Goal: Information Seeking & Learning: Check status

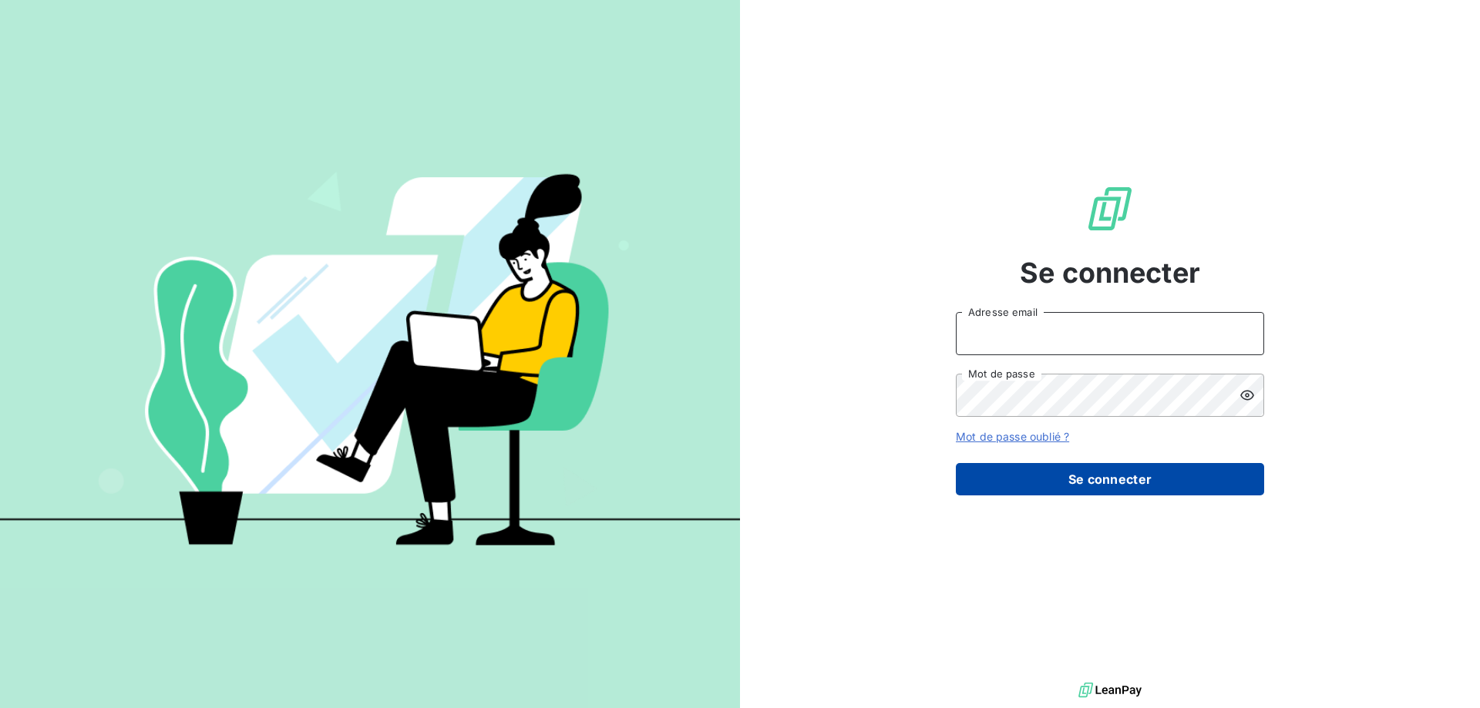
type input "[EMAIL_ADDRESS][DOMAIN_NAME]"
click at [1110, 486] on button "Se connecter" at bounding box center [1110, 479] width 308 height 32
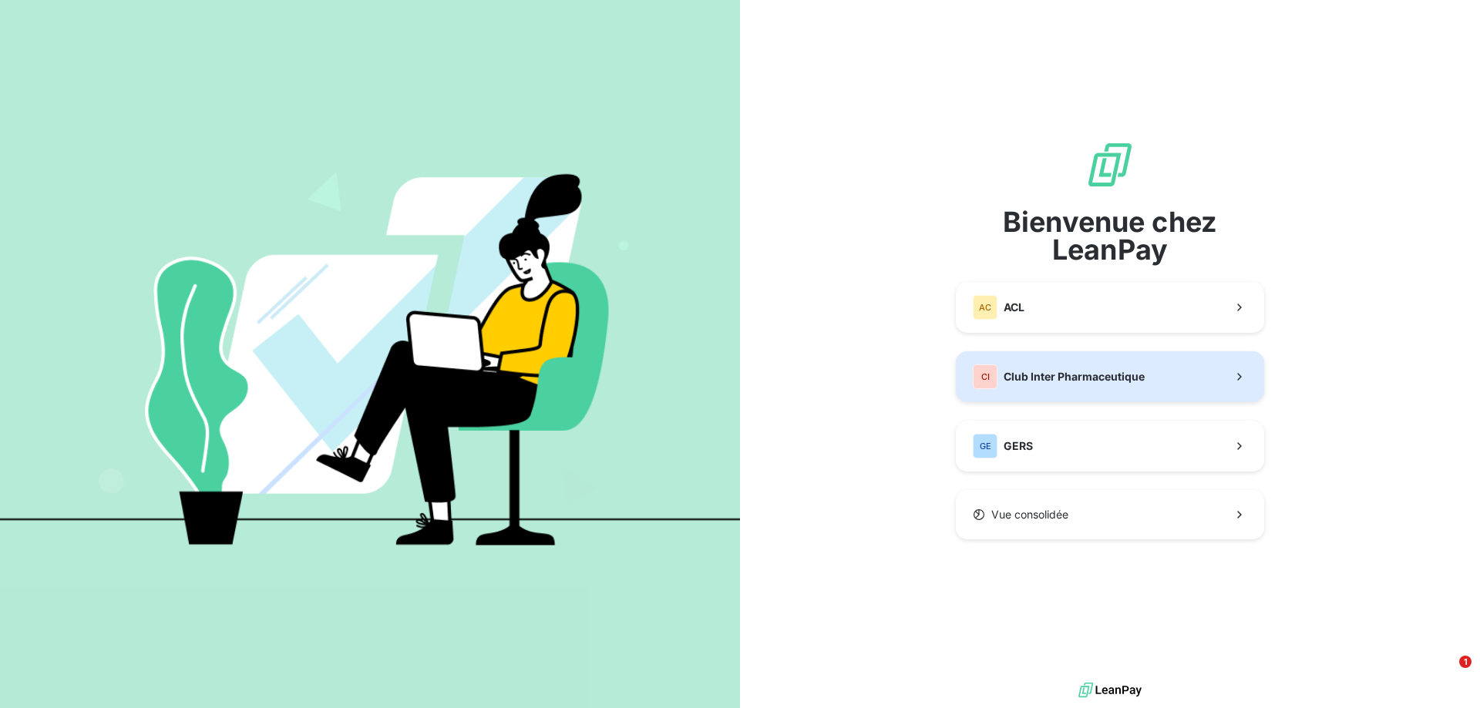
click at [1076, 389] on button "CI Club Inter Pharmaceutique" at bounding box center [1110, 376] width 308 height 51
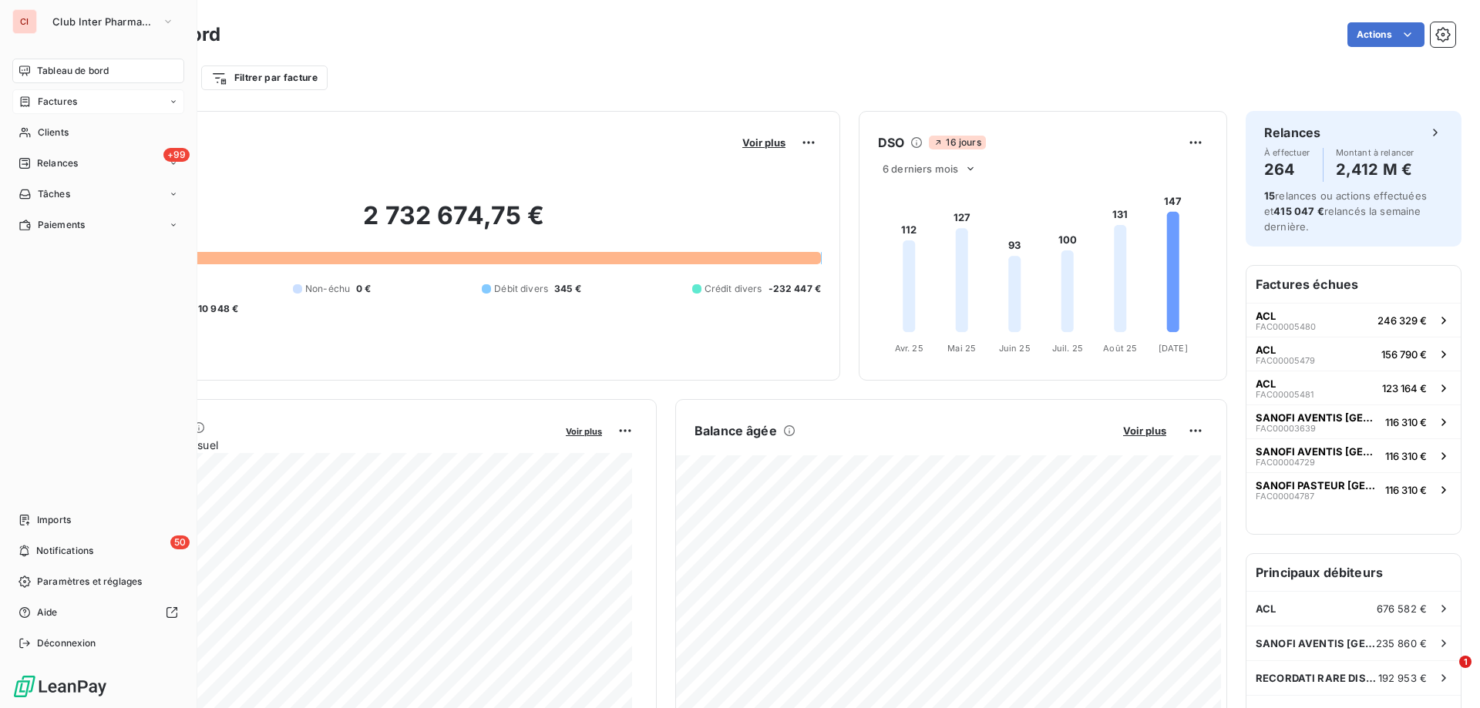
click at [46, 102] on span "Factures" at bounding box center [57, 102] width 39 height 14
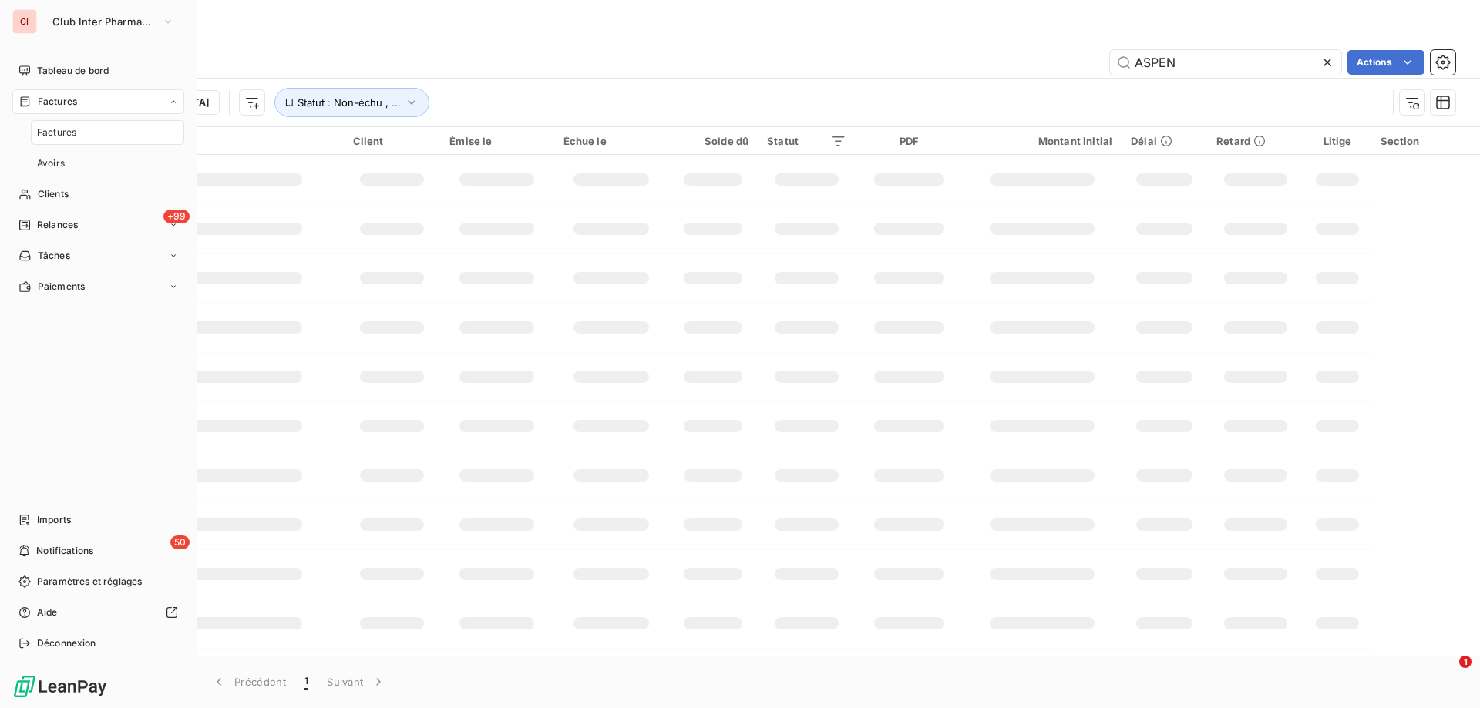
click at [65, 131] on span "Factures" at bounding box center [56, 133] width 39 height 14
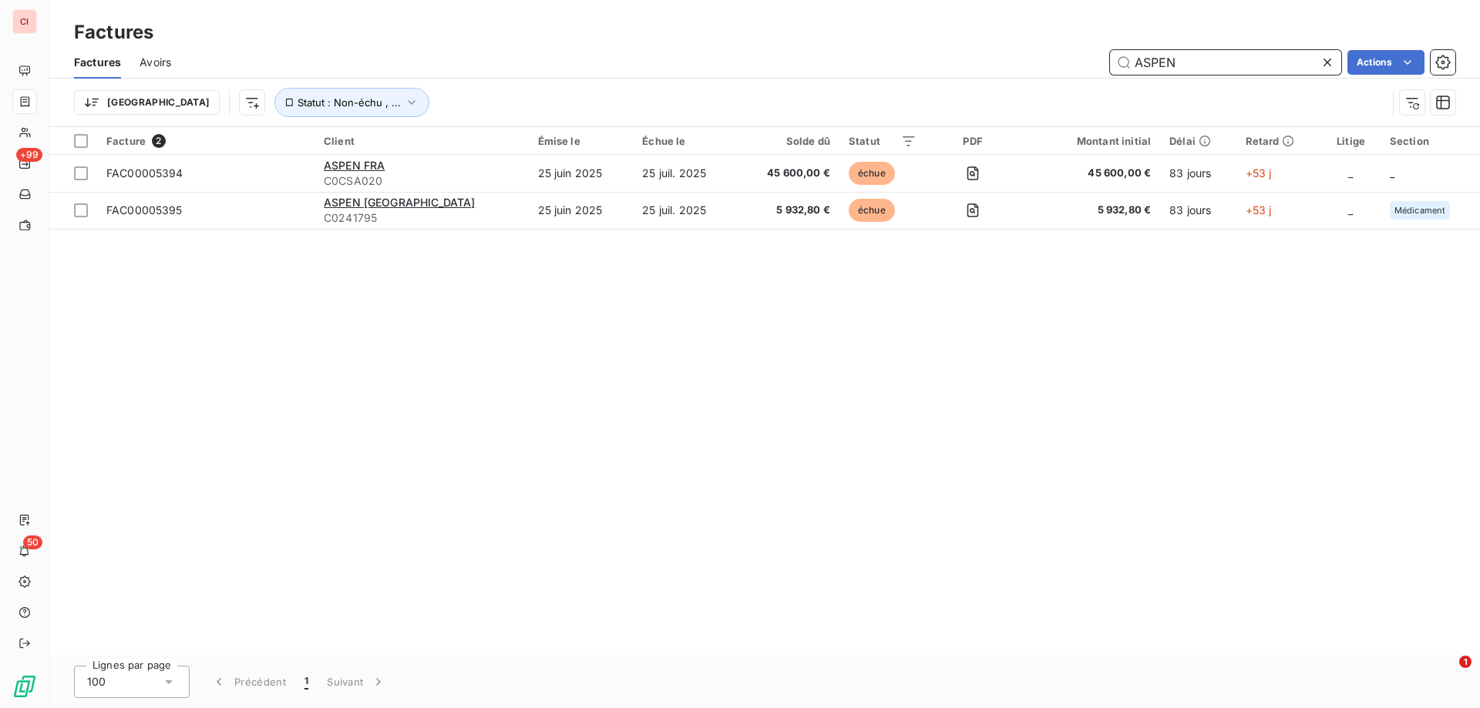
click at [1194, 51] on input "ASPEN" at bounding box center [1225, 62] width 231 height 25
drag, startPoint x: 1186, startPoint y: 60, endPoint x: 1097, endPoint y: 73, distance: 90.4
click at [1105, 71] on div "ASPEN Actions" at bounding box center [823, 62] width 1266 height 25
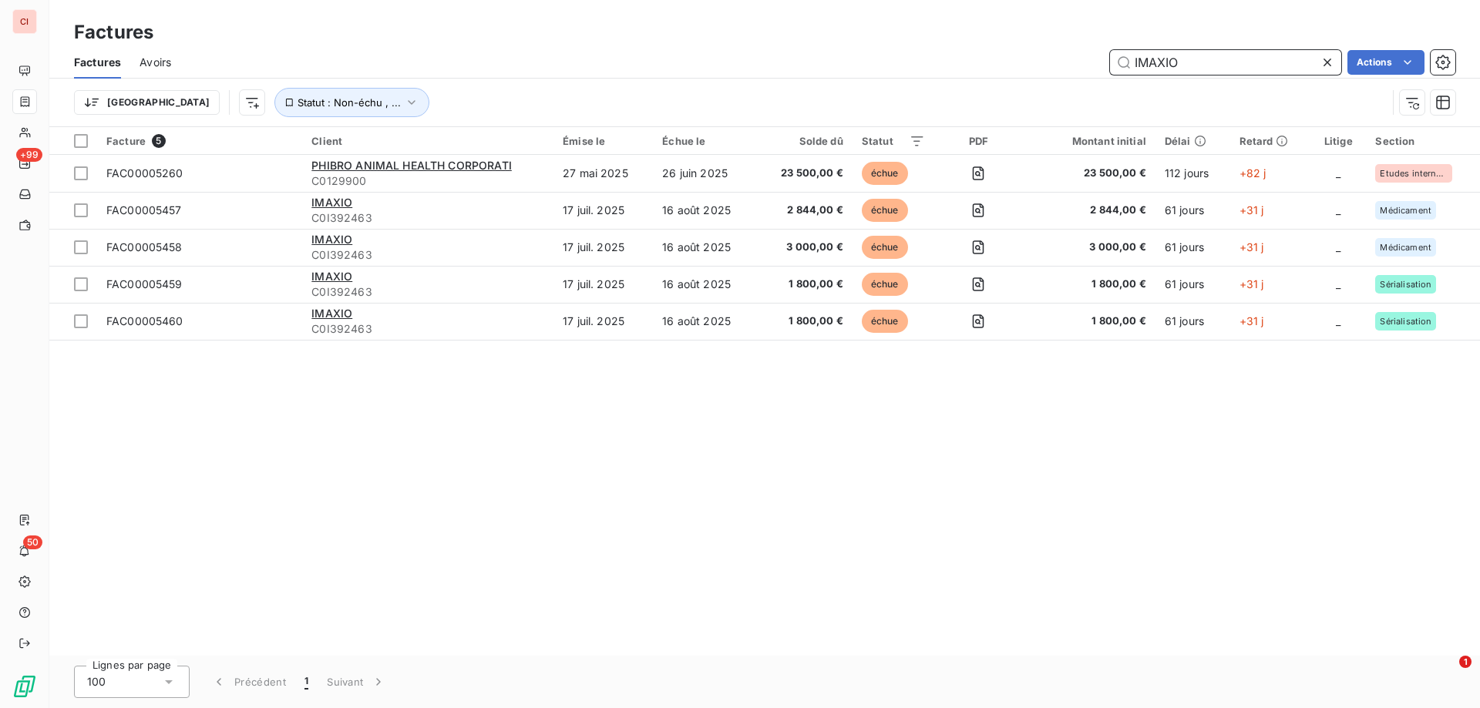
type input "IMAXIO"
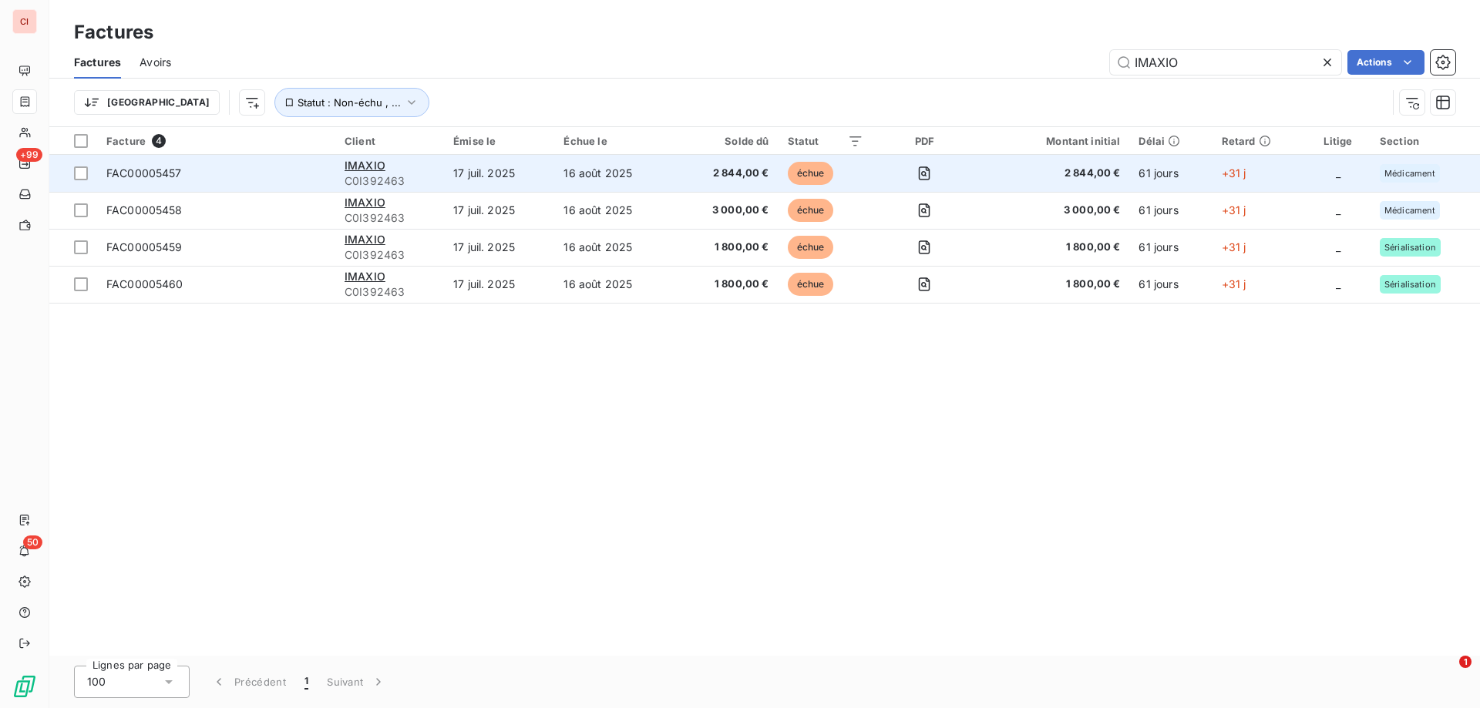
click at [468, 168] on td "17 juil. 2025" at bounding box center [499, 173] width 110 height 37
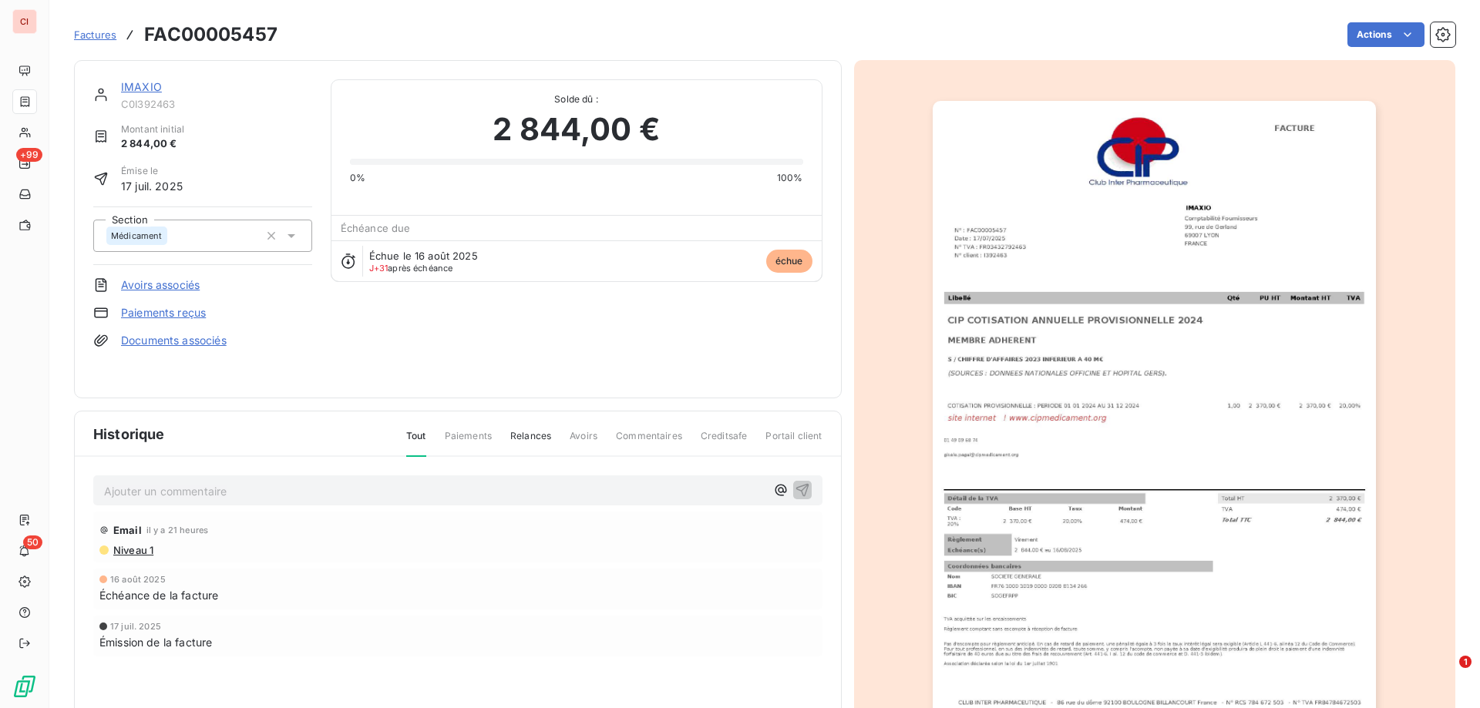
click at [135, 87] on link "IMAXIO" at bounding box center [141, 86] width 41 height 13
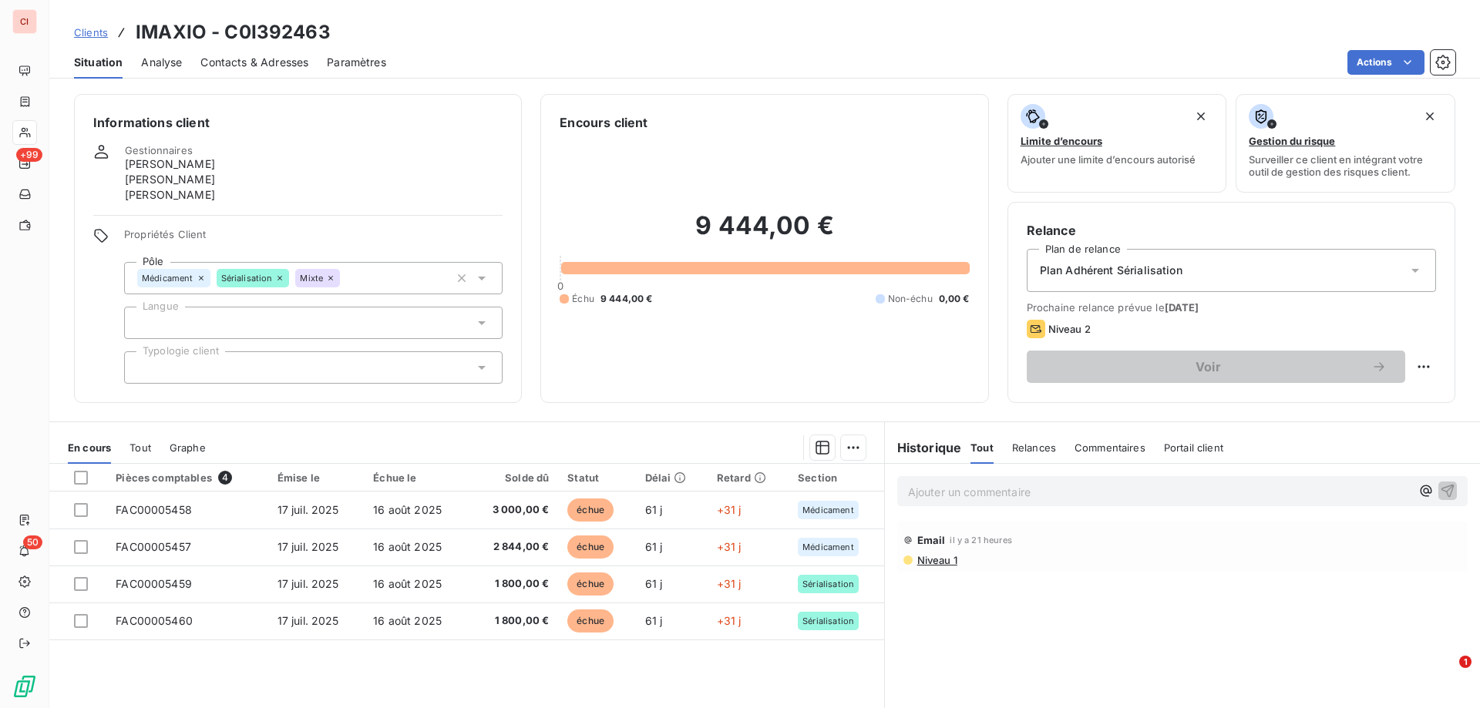
click at [1058, 451] on div "Tout Relances Commentaires Portail client" at bounding box center [1096, 448] width 253 height 32
click at [933, 451] on h6 "Historique" at bounding box center [923, 448] width 77 height 18
click at [1096, 446] on span "Commentaires" at bounding box center [1109, 448] width 71 height 12
click at [980, 449] on span "Tout" at bounding box center [981, 448] width 22 height 12
click at [977, 497] on p "Ajouter un commentaire ﻿" at bounding box center [1159, 492] width 503 height 19
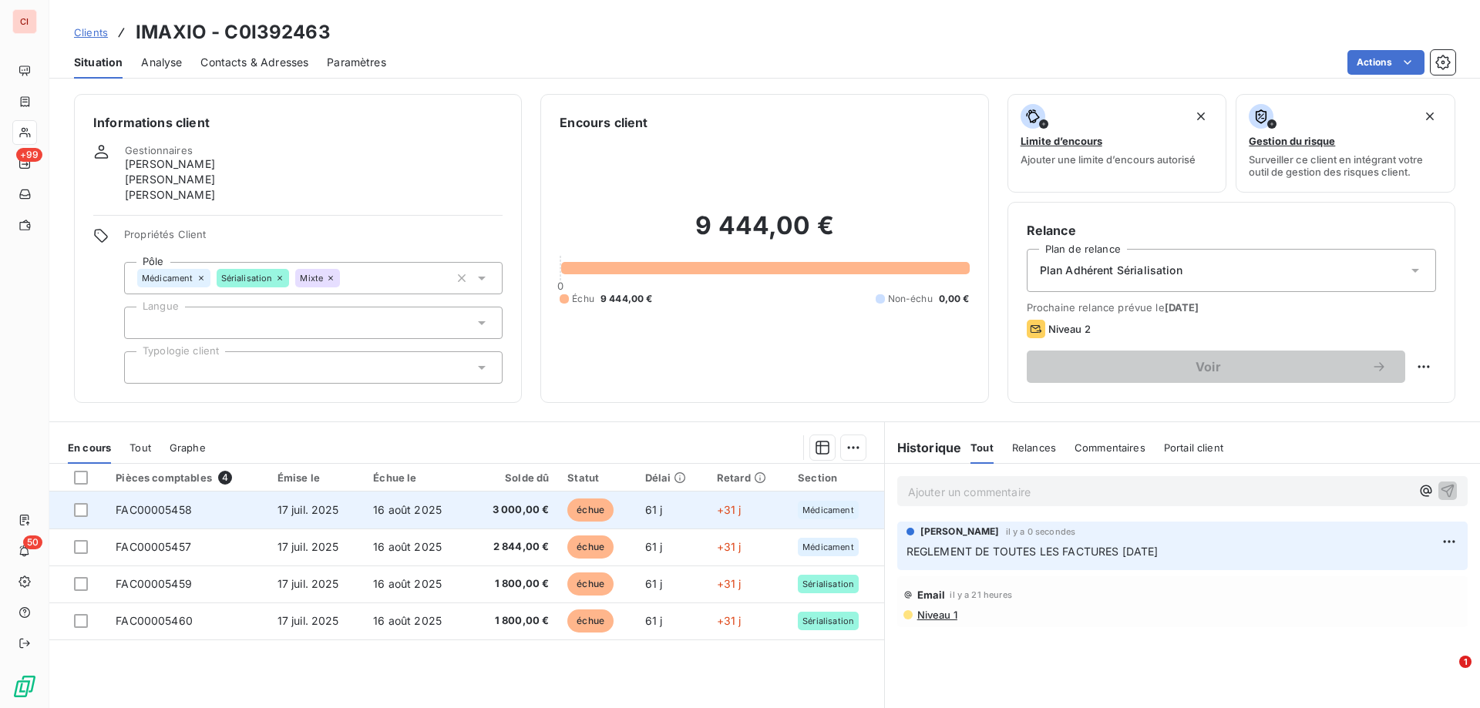
click at [427, 516] on td "16 août 2025" at bounding box center [416, 510] width 104 height 37
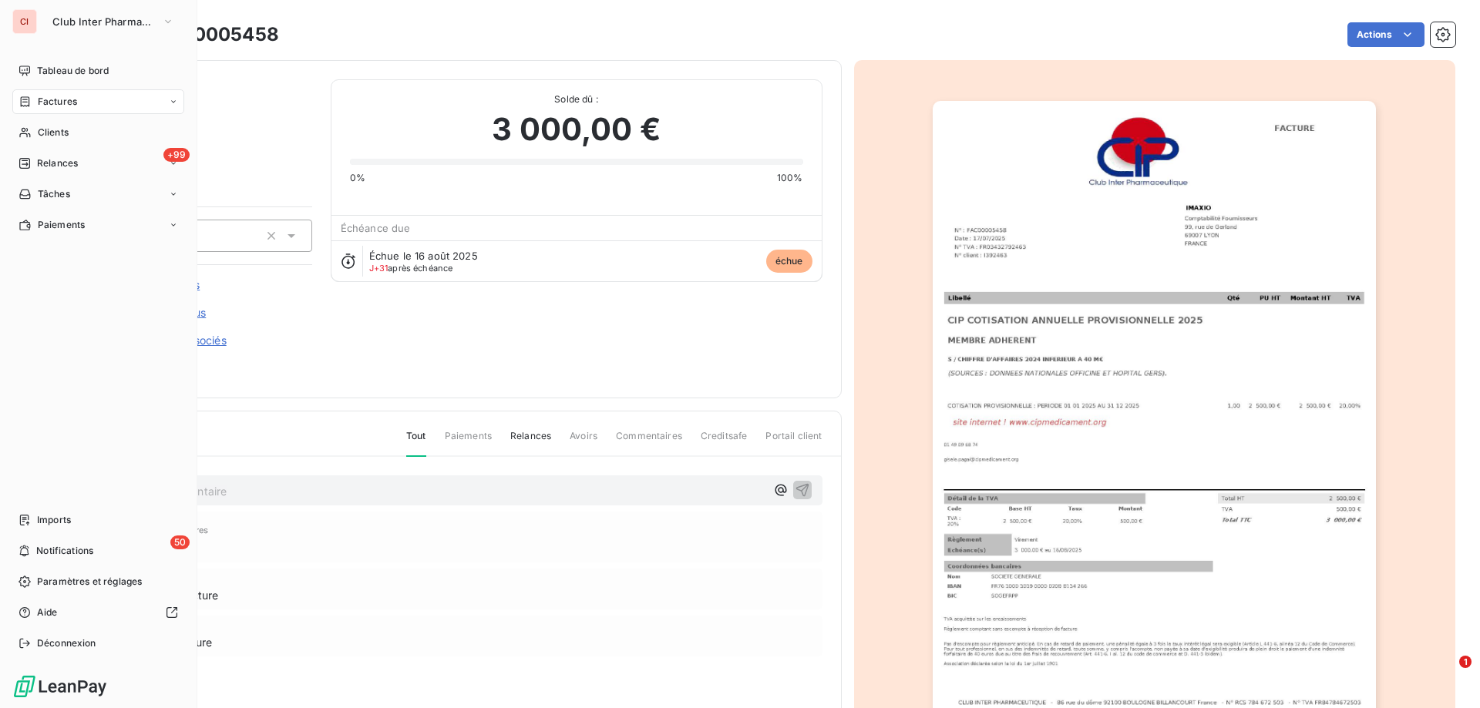
click at [45, 104] on span "Factures" at bounding box center [57, 102] width 39 height 14
click at [59, 102] on span "Factures" at bounding box center [57, 102] width 39 height 14
click at [65, 129] on span "Factures" at bounding box center [56, 133] width 39 height 14
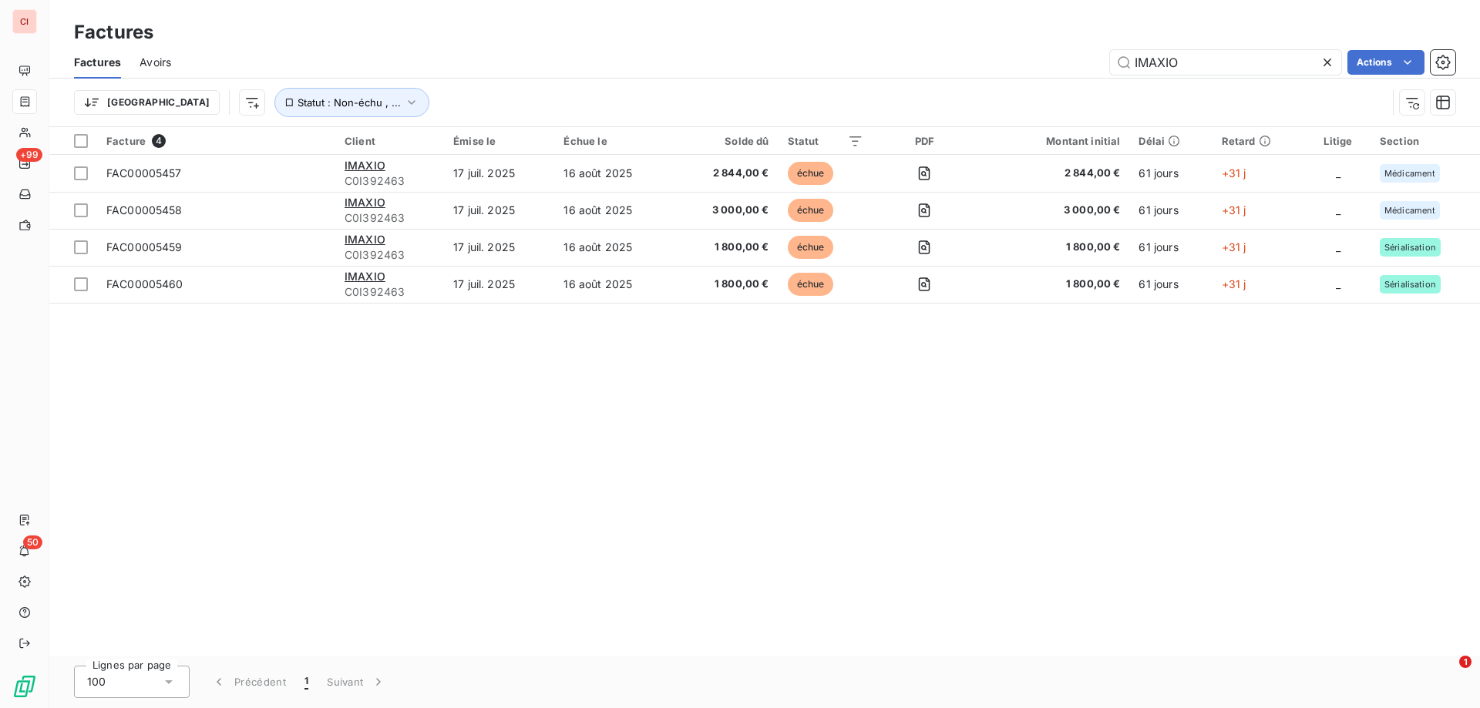
drag, startPoint x: 1179, startPoint y: 62, endPoint x: 1098, endPoint y: 59, distance: 81.8
click at [1098, 59] on div "IMAXIO Actions" at bounding box center [823, 62] width 1266 height 25
type input "ROVI"
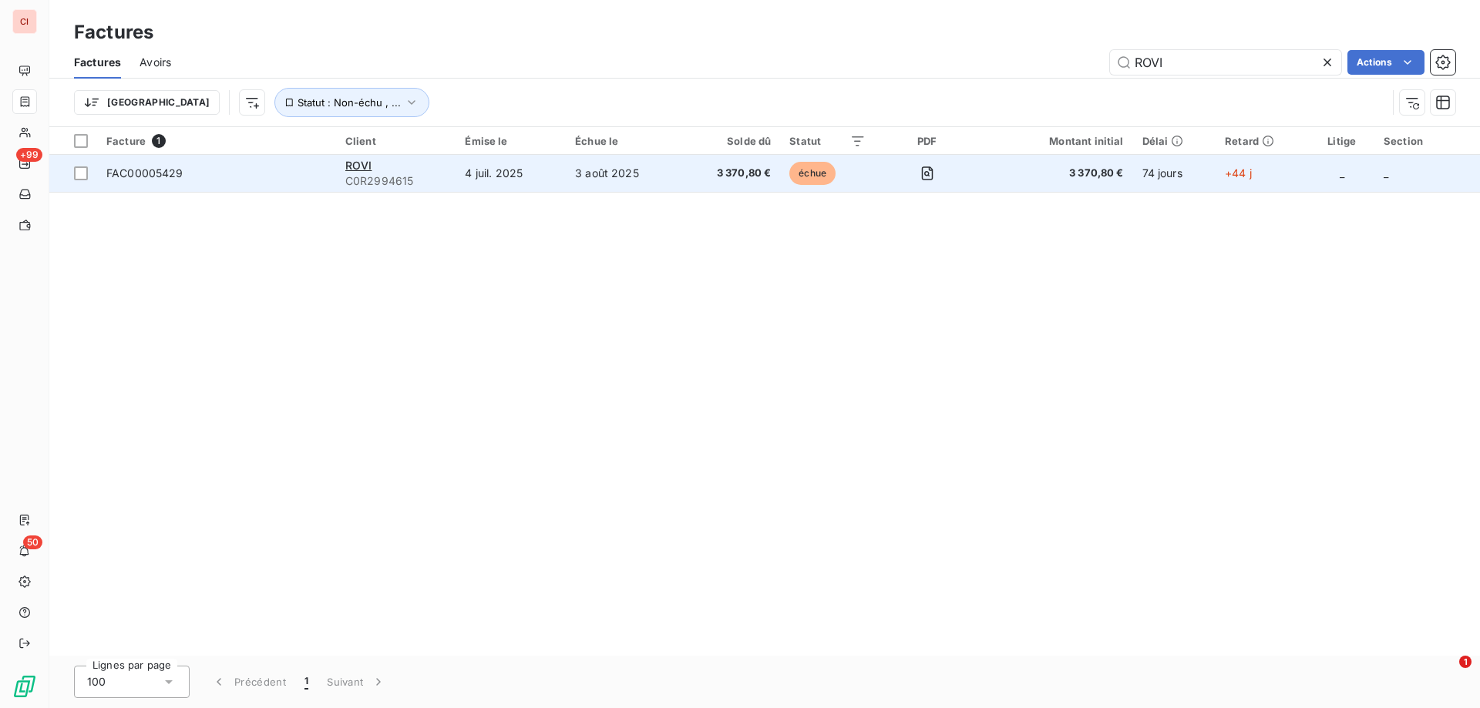
click at [631, 180] on td "3 août 2025" at bounding box center [623, 173] width 114 height 37
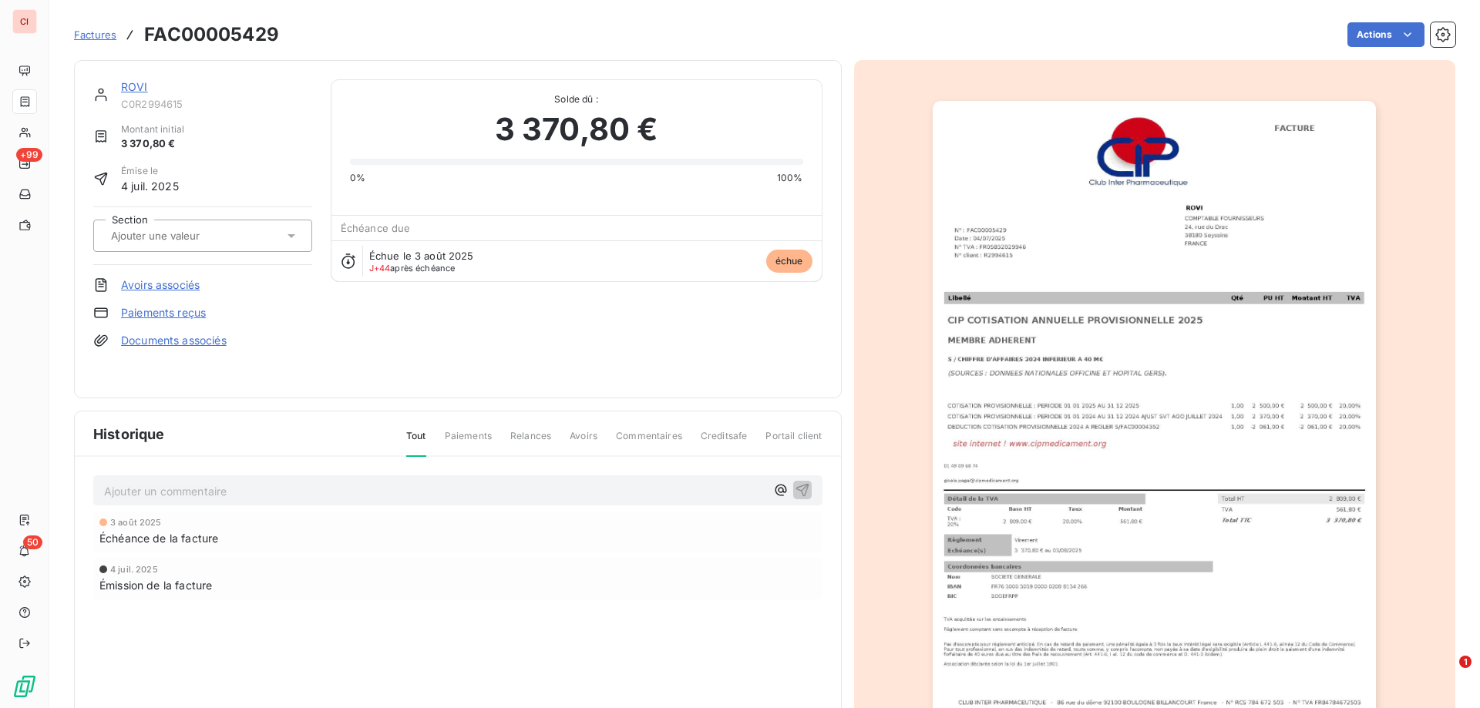
click at [143, 91] on link "ROVI" at bounding box center [134, 86] width 27 height 13
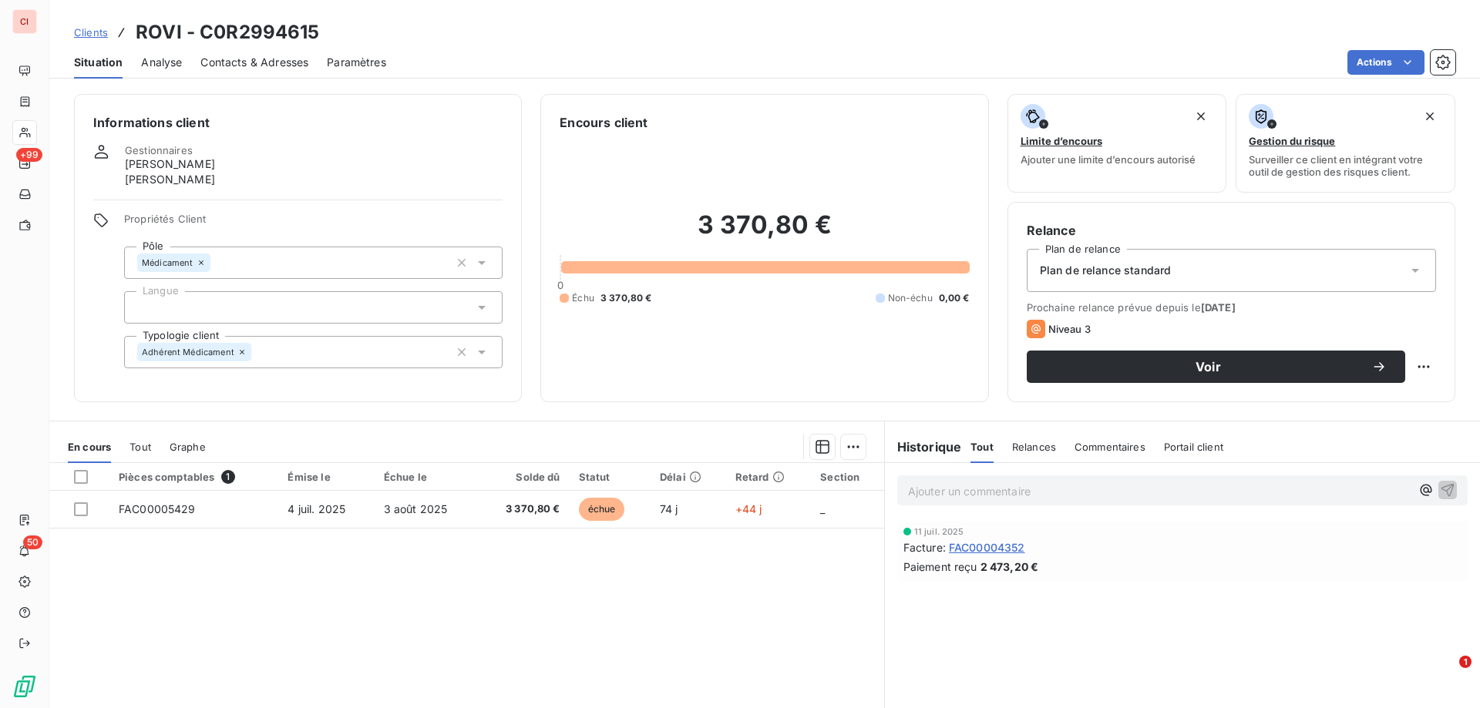
click at [1021, 493] on p "Ajouter un commentaire ﻿" at bounding box center [1159, 491] width 503 height 19
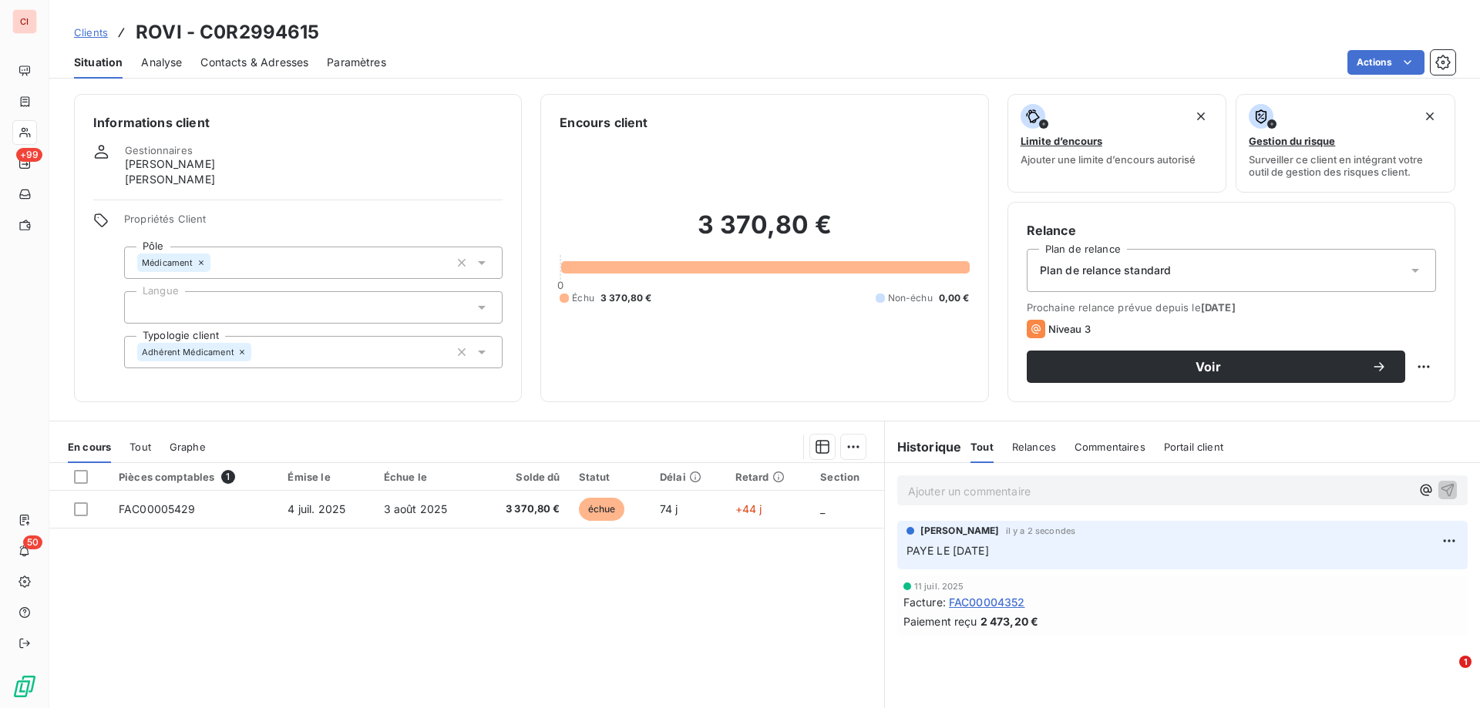
click at [1026, 441] on span "Relances" at bounding box center [1034, 447] width 44 height 12
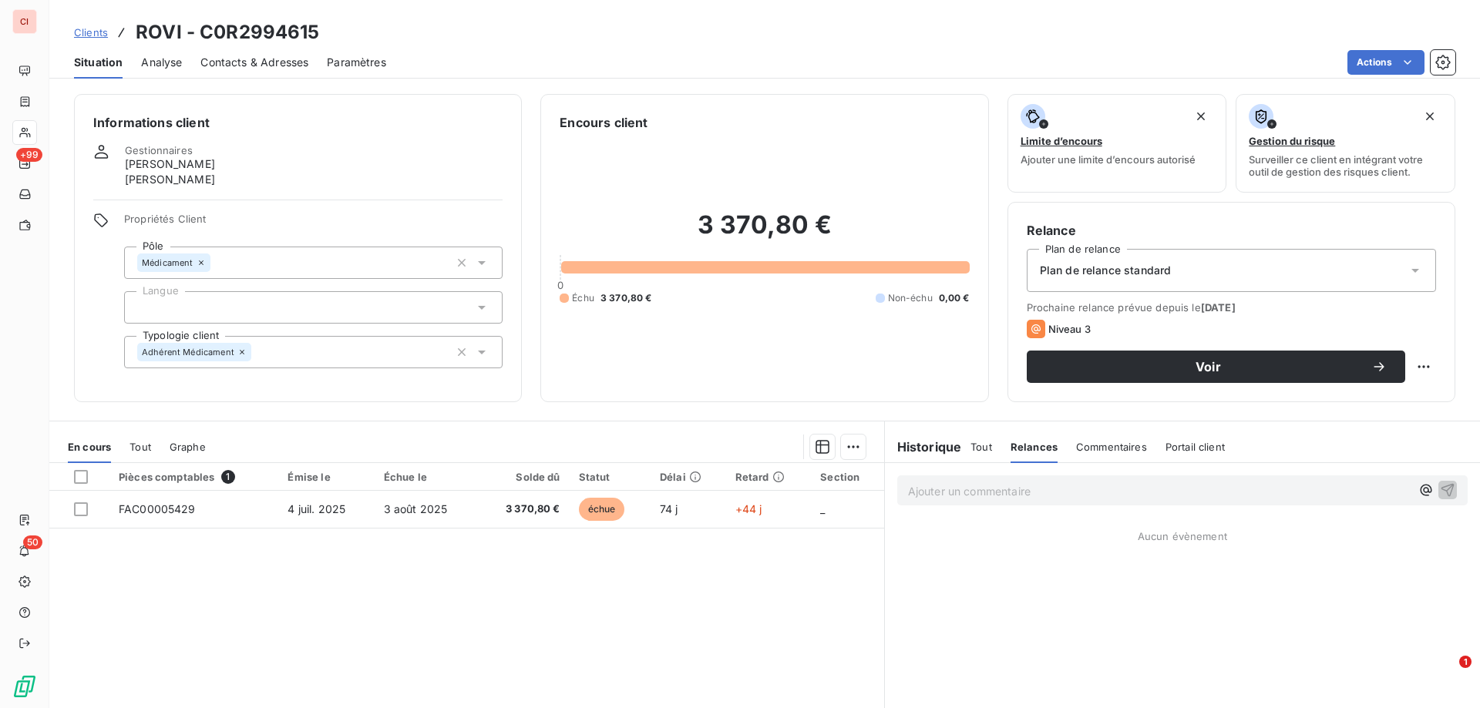
click at [902, 453] on h6 "Historique" at bounding box center [923, 447] width 77 height 18
click at [910, 447] on h6 "Historique" at bounding box center [923, 447] width 77 height 18
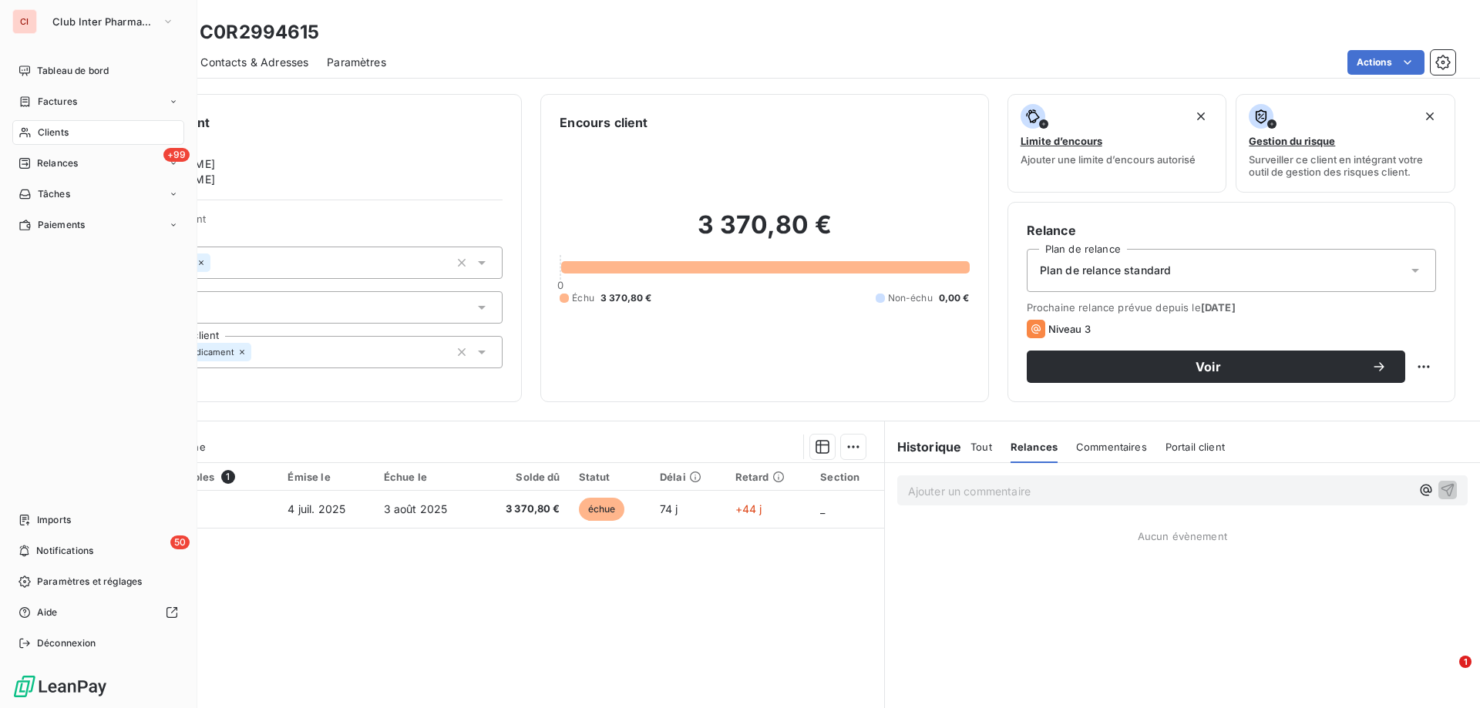
click at [45, 132] on span "Clients" at bounding box center [53, 133] width 31 height 14
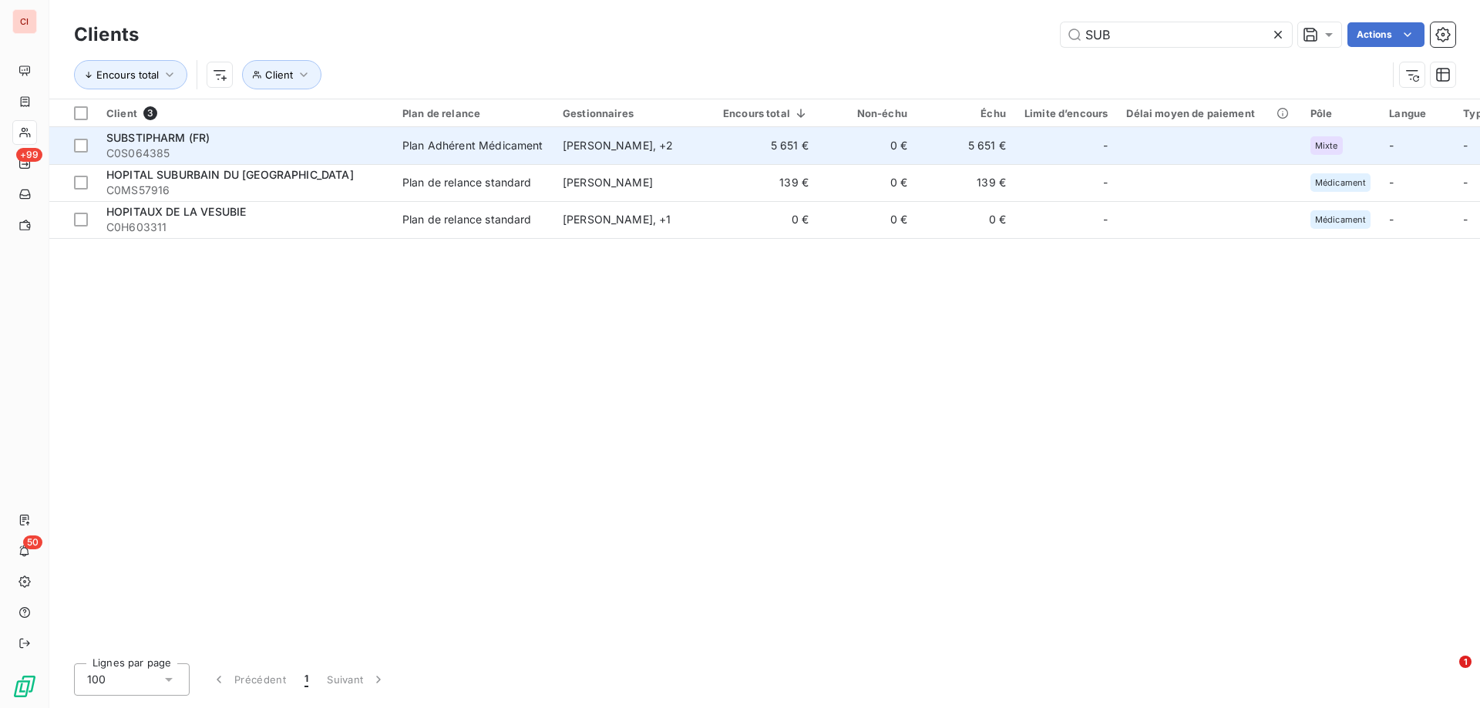
type input "SUB"
click at [502, 144] on div "Plan Adhérent Médicament" at bounding box center [472, 145] width 141 height 15
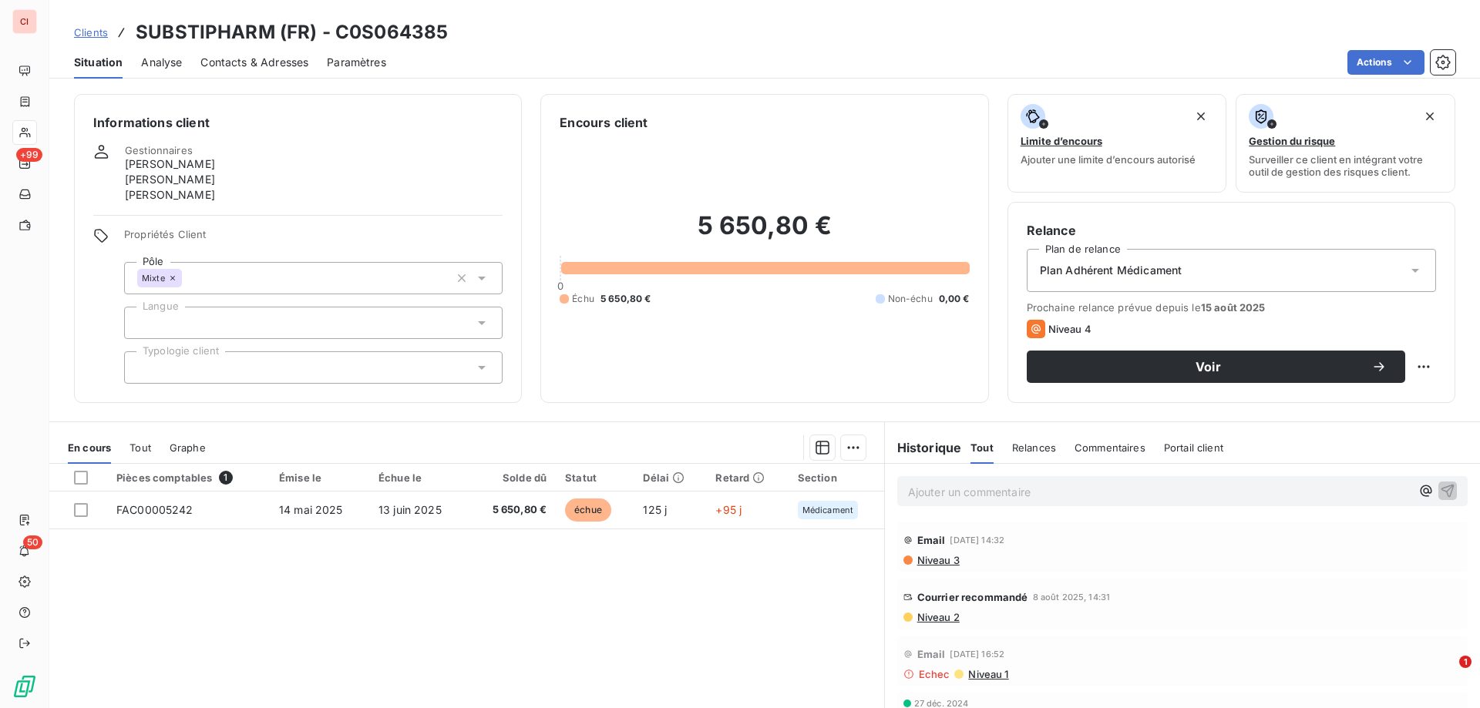
click at [953, 496] on p "Ajouter un commentaire ﻿" at bounding box center [1159, 492] width 503 height 19
click at [953, 491] on p "Ajouter un commentaire ﻿" at bounding box center [1159, 492] width 503 height 19
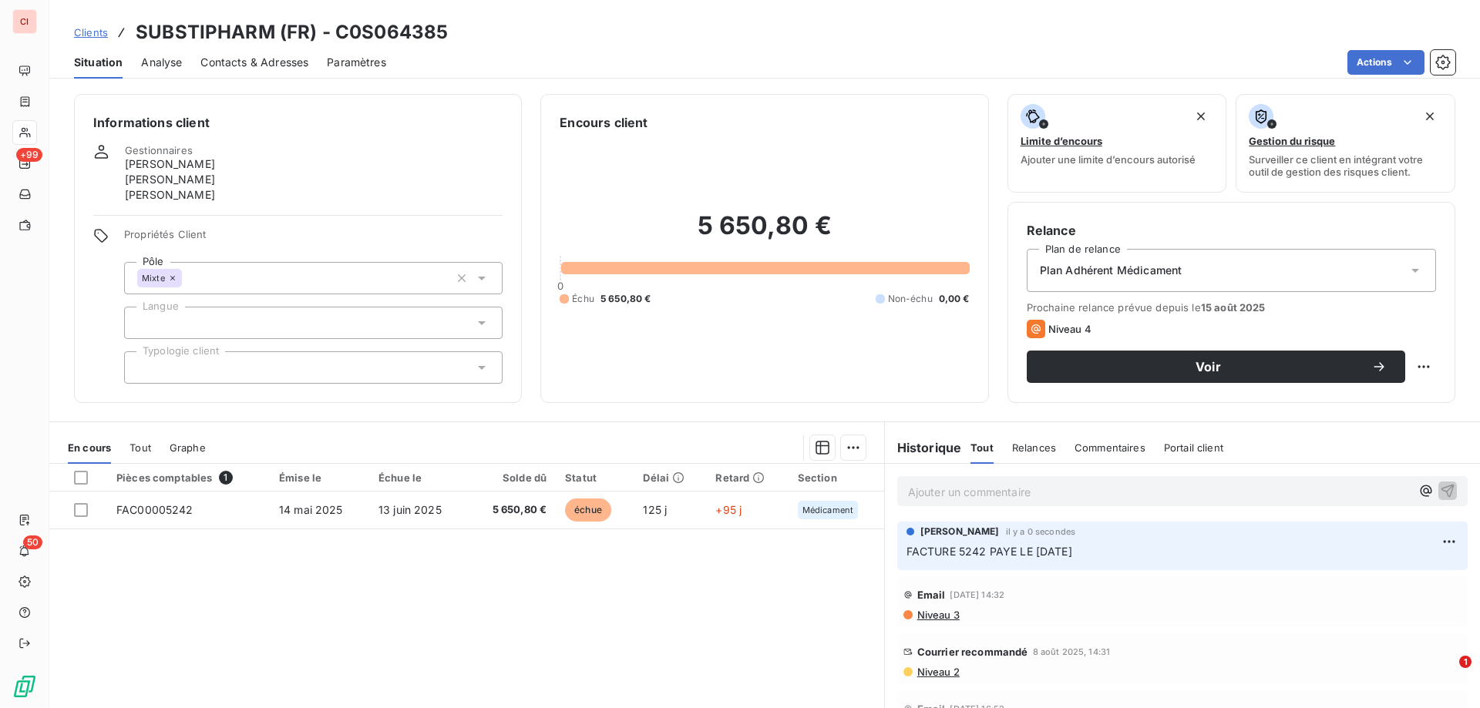
click at [398, 129] on h6 "Informations client" at bounding box center [297, 122] width 409 height 18
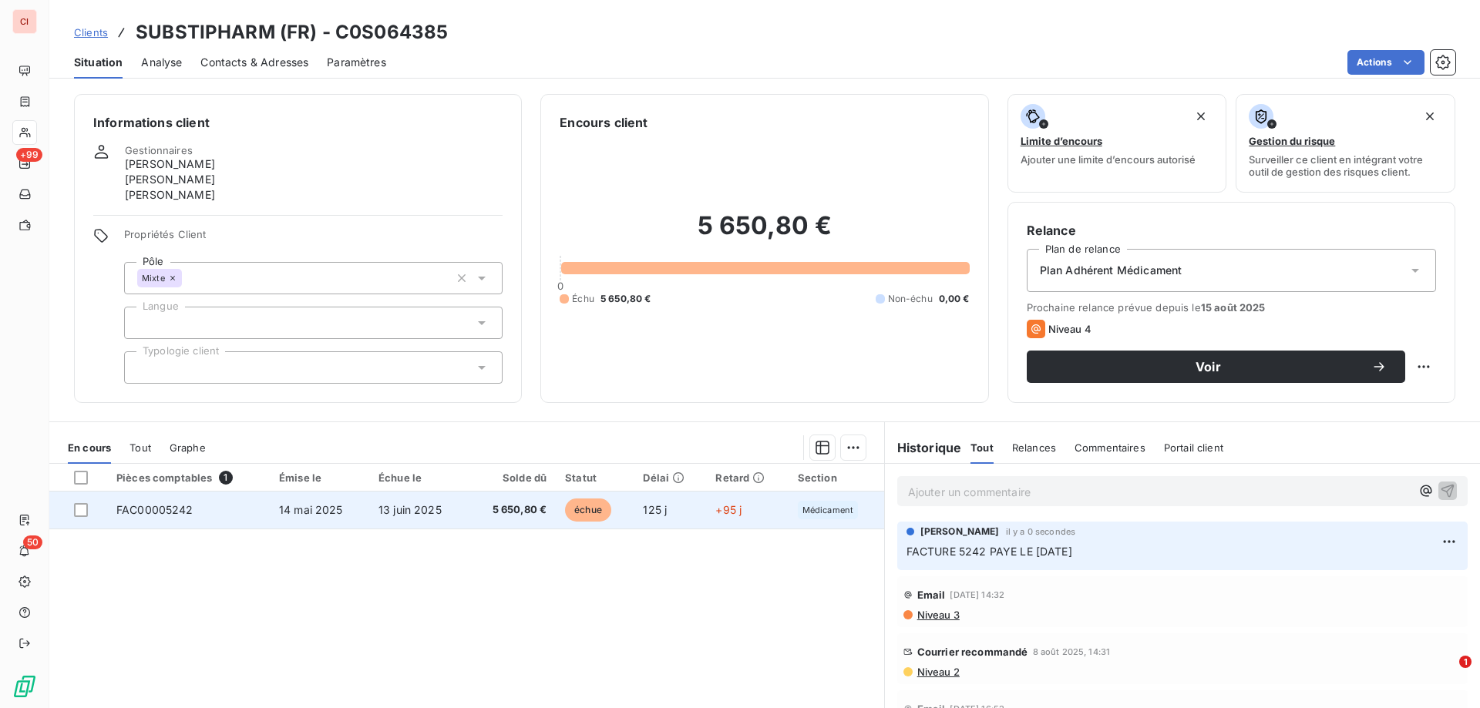
click at [509, 503] on span "5 650,80 €" at bounding box center [511, 510] width 69 height 15
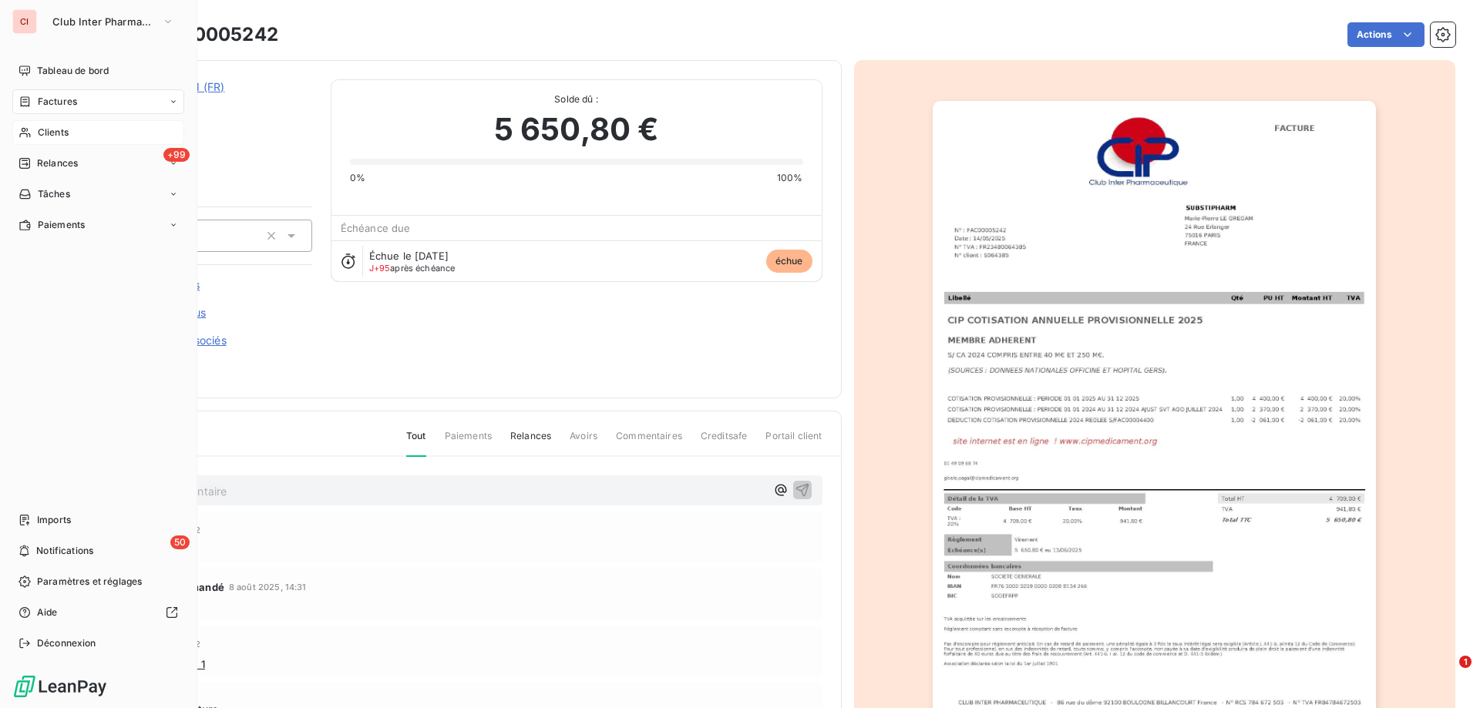
click at [54, 100] on span "Factures" at bounding box center [57, 102] width 39 height 14
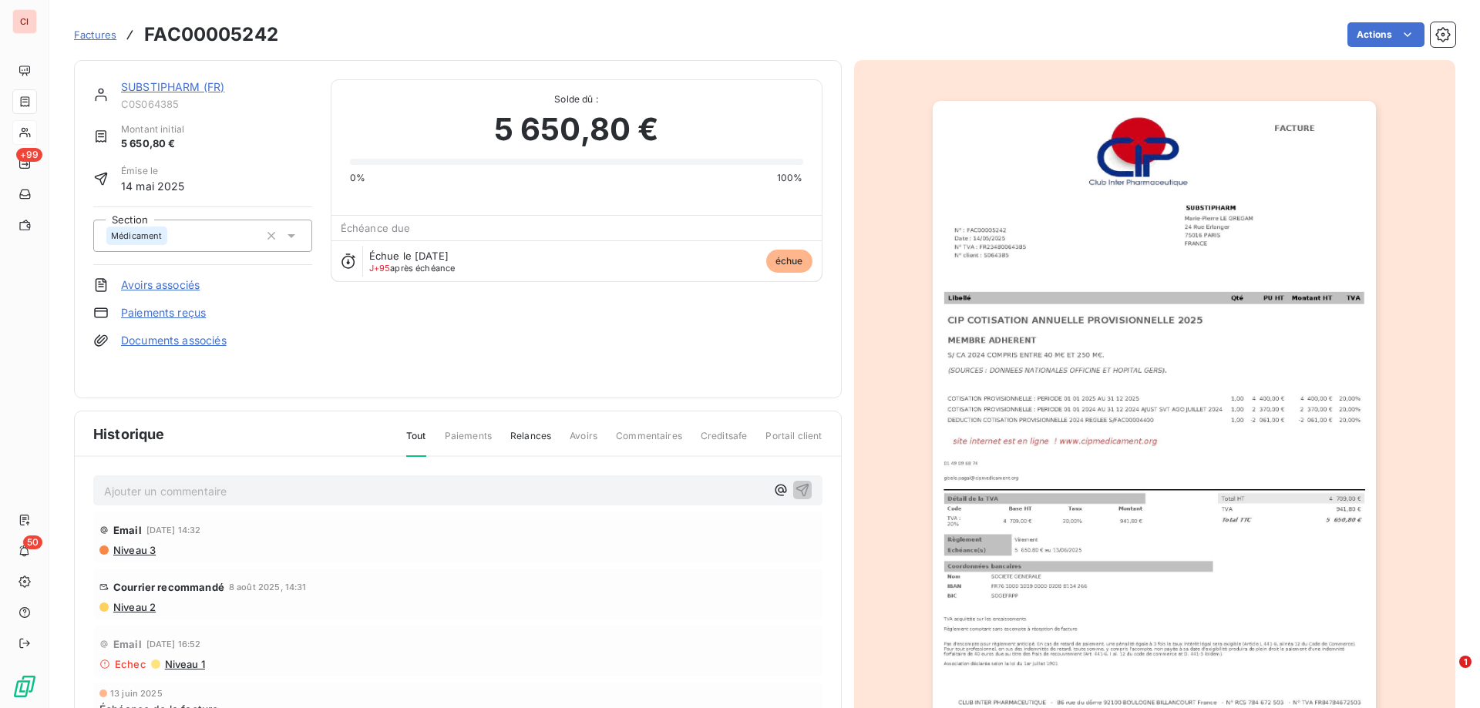
click at [271, 39] on h3 "FAC00005242" at bounding box center [211, 35] width 134 height 28
click at [105, 32] on span "Factures" at bounding box center [95, 35] width 42 height 12
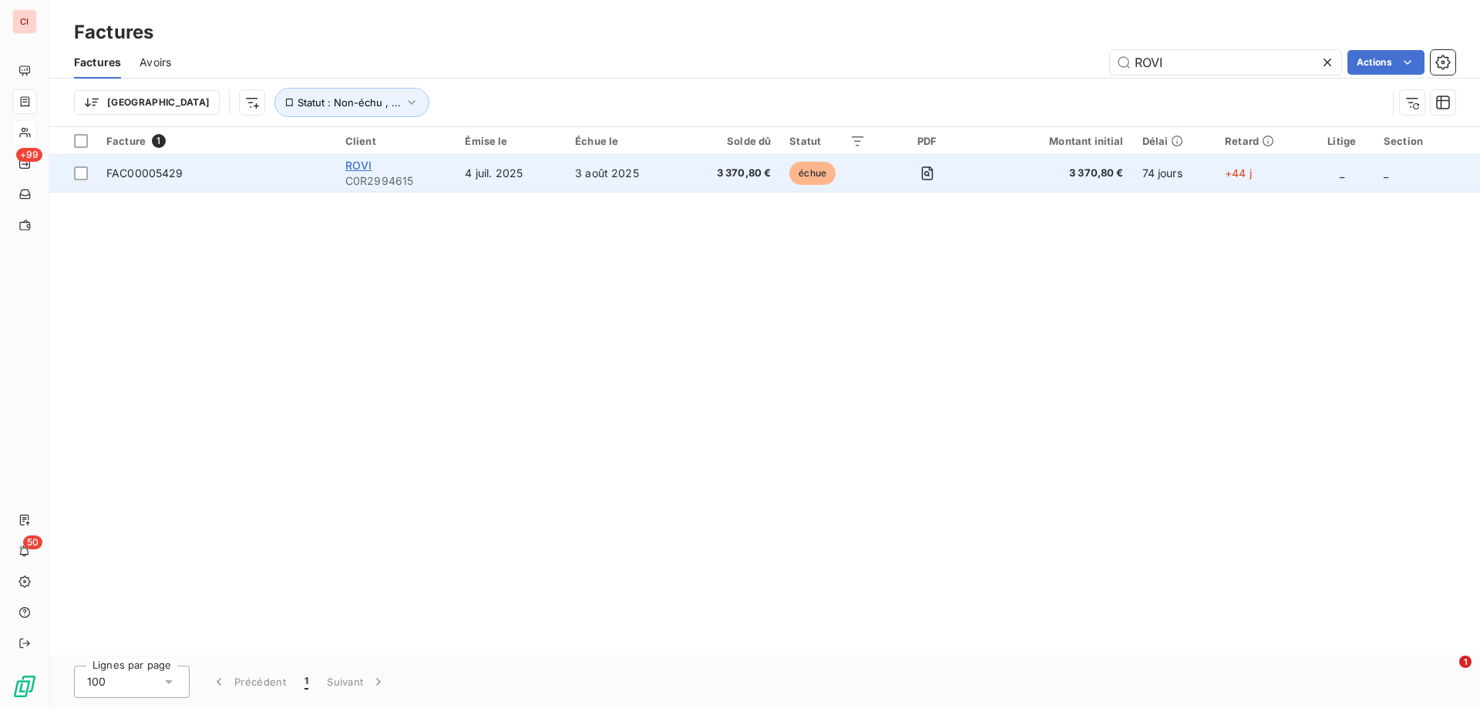
click at [368, 169] on span "ROVI" at bounding box center [358, 165] width 27 height 13
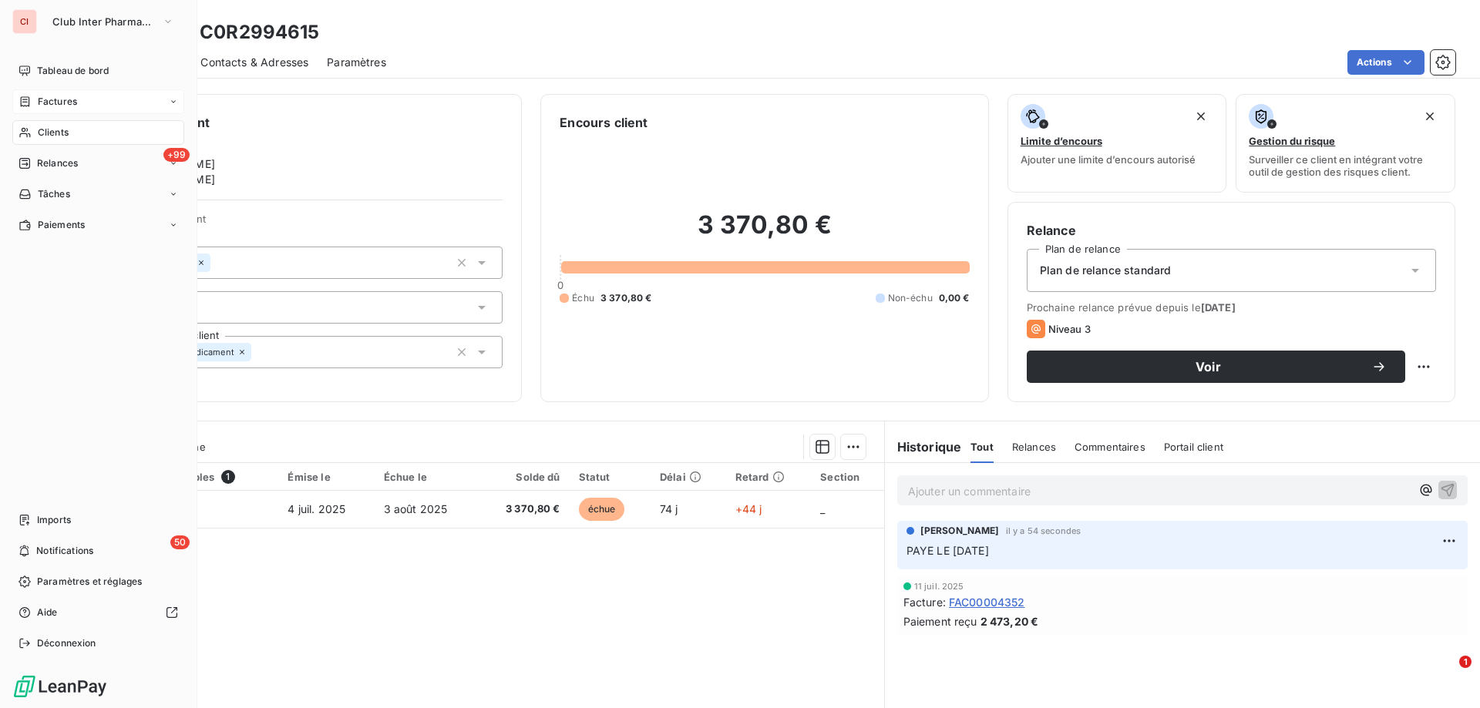
click at [55, 103] on span "Factures" at bounding box center [57, 102] width 39 height 14
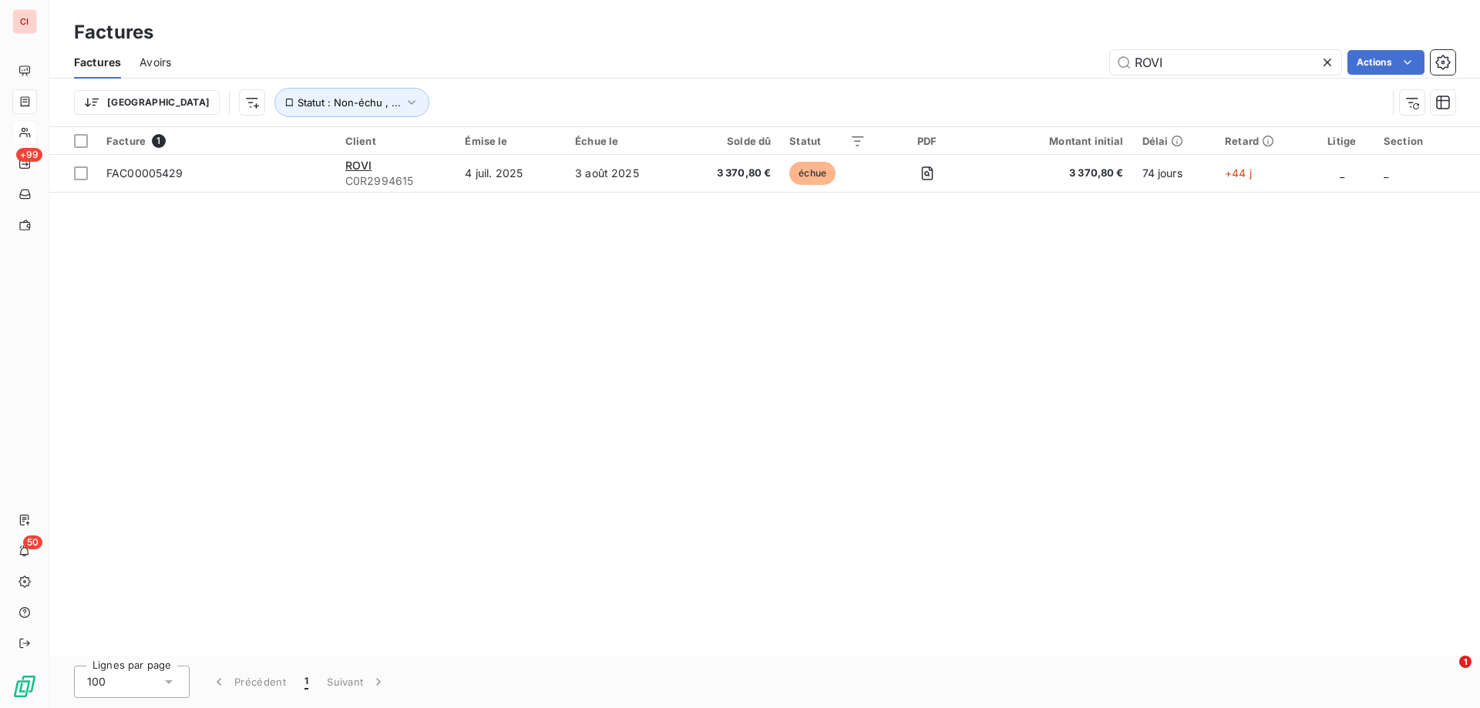
drag, startPoint x: 1199, startPoint y: 69, endPoint x: 1105, endPoint y: 66, distance: 94.1
click at [1117, 66] on input "ROVI" at bounding box center [1225, 62] width 231 height 25
type input "SANTEN"
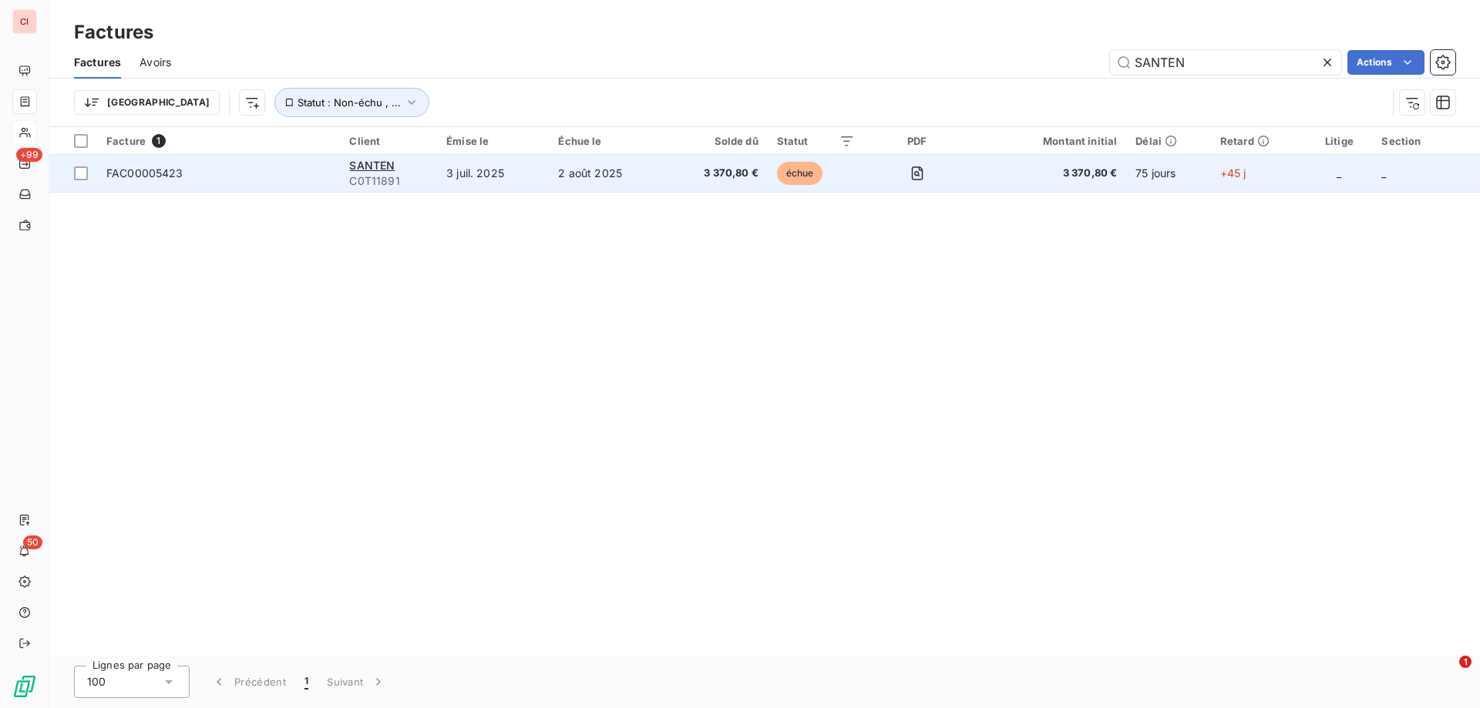
click at [617, 171] on td "2 août 2025" at bounding box center [607, 173] width 116 height 37
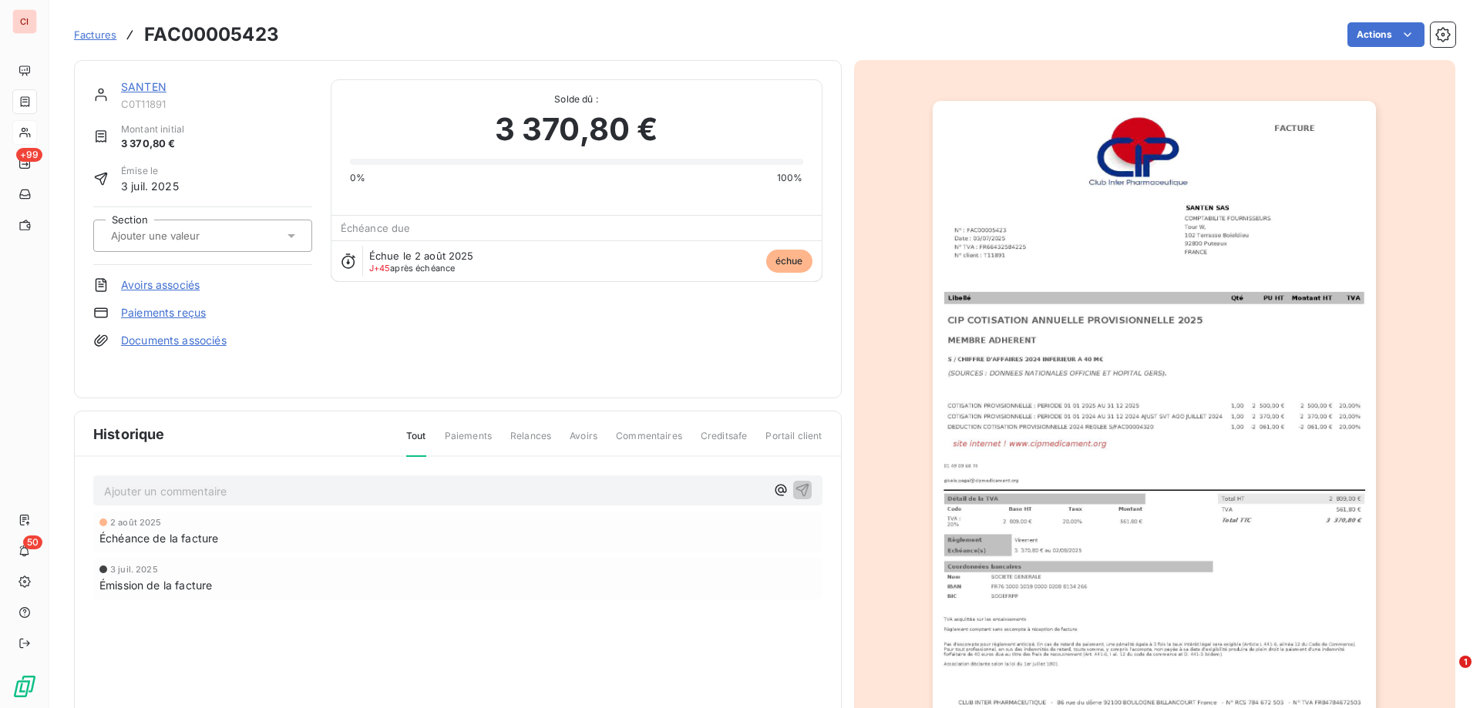
click at [128, 90] on link "SANTEN" at bounding box center [143, 86] width 45 height 13
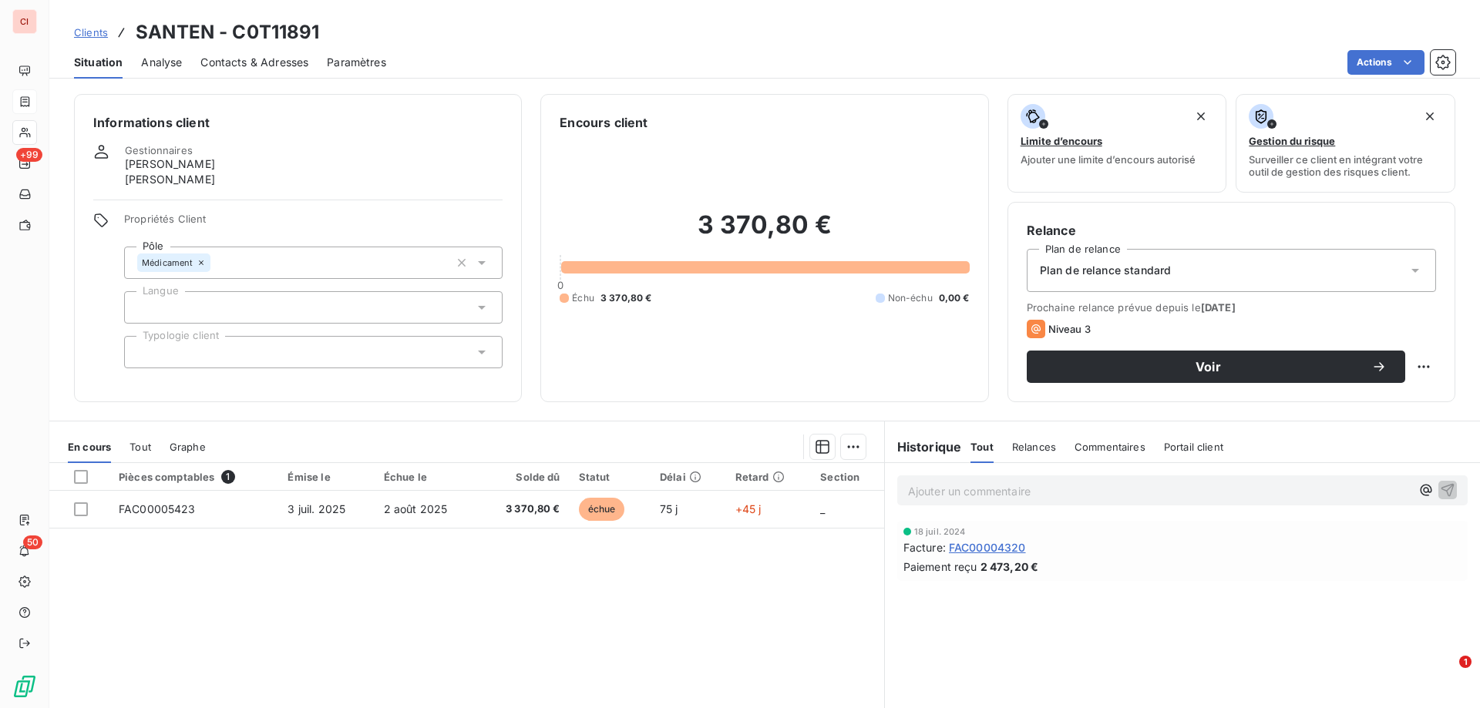
click at [921, 483] on p "Ajouter un commentaire ﻿" at bounding box center [1159, 491] width 503 height 19
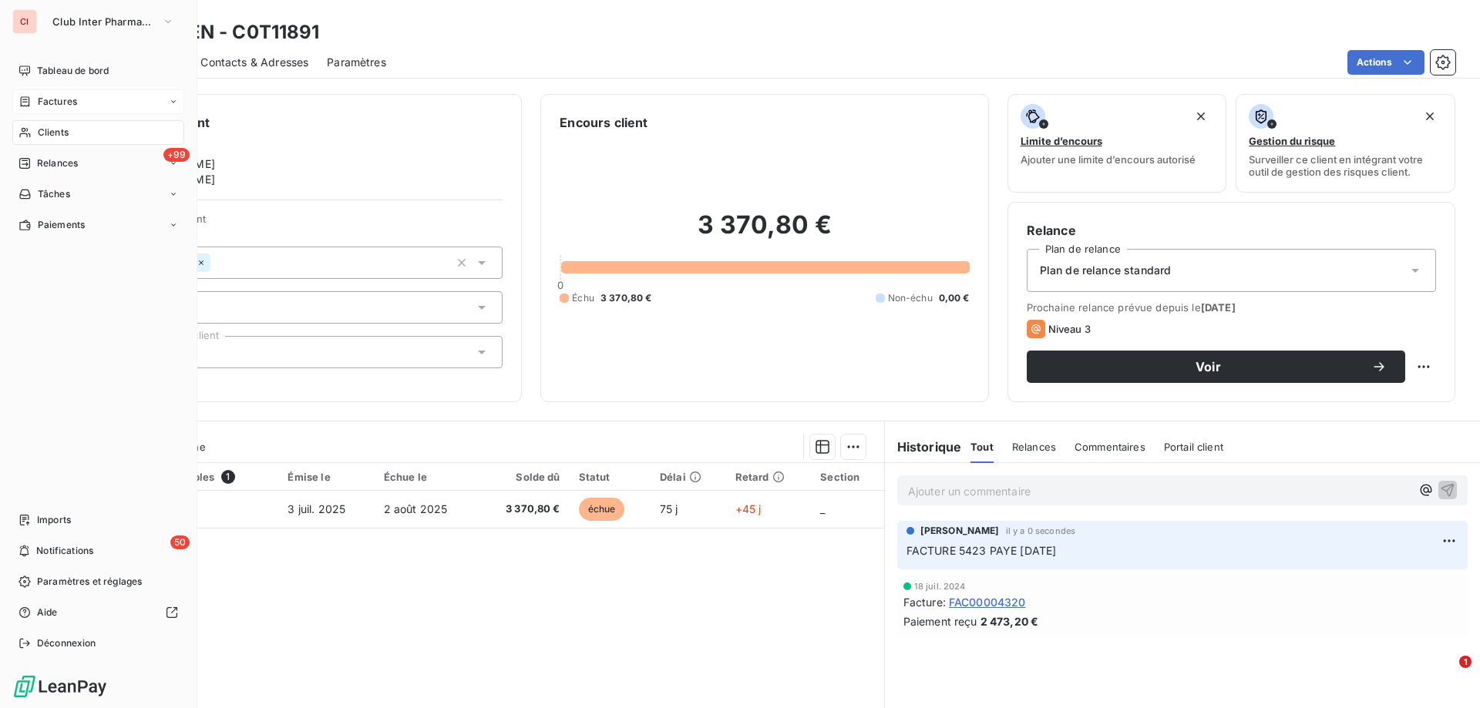
click at [57, 103] on span "Factures" at bounding box center [57, 102] width 39 height 14
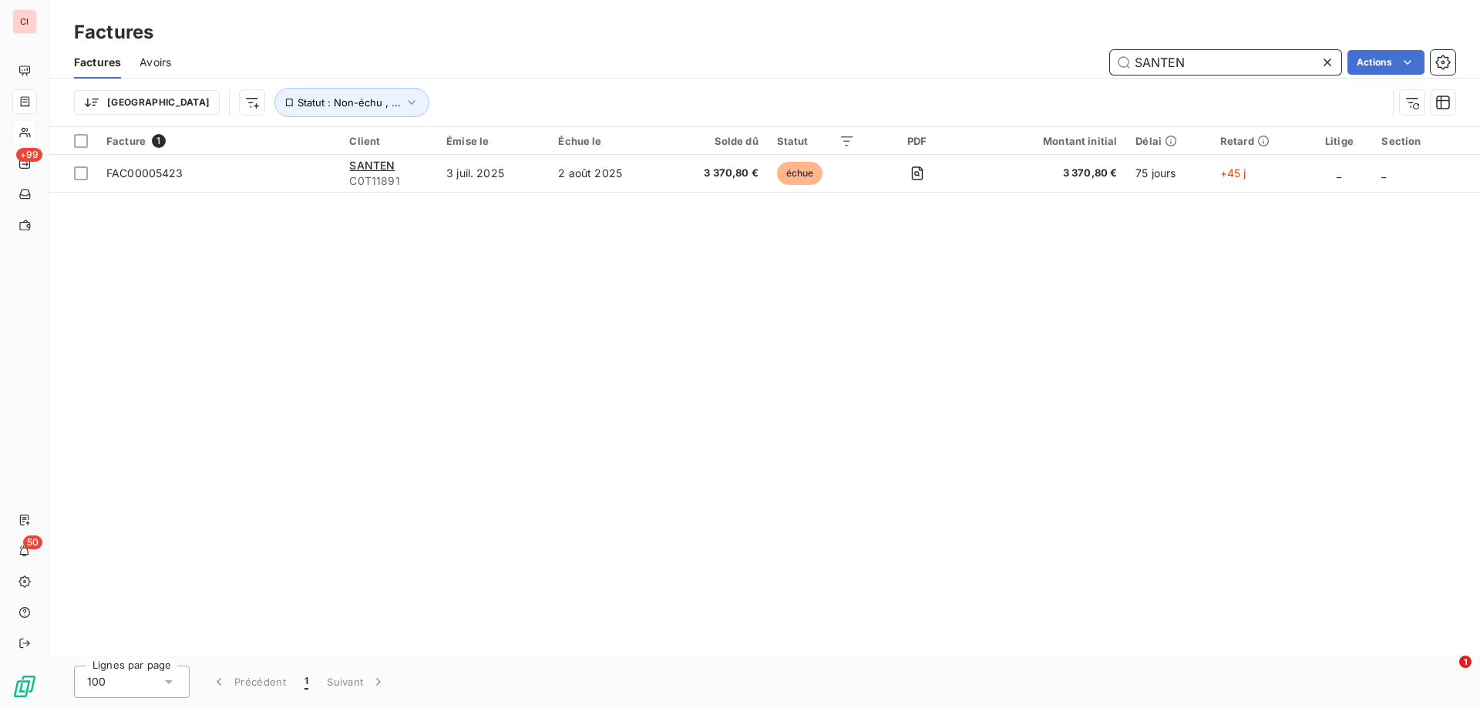
drag, startPoint x: 1185, startPoint y: 59, endPoint x: 1086, endPoint y: 67, distance: 99.7
click at [1089, 67] on div "SANTEN Actions" at bounding box center [823, 62] width 1266 height 25
type input "STAGO"
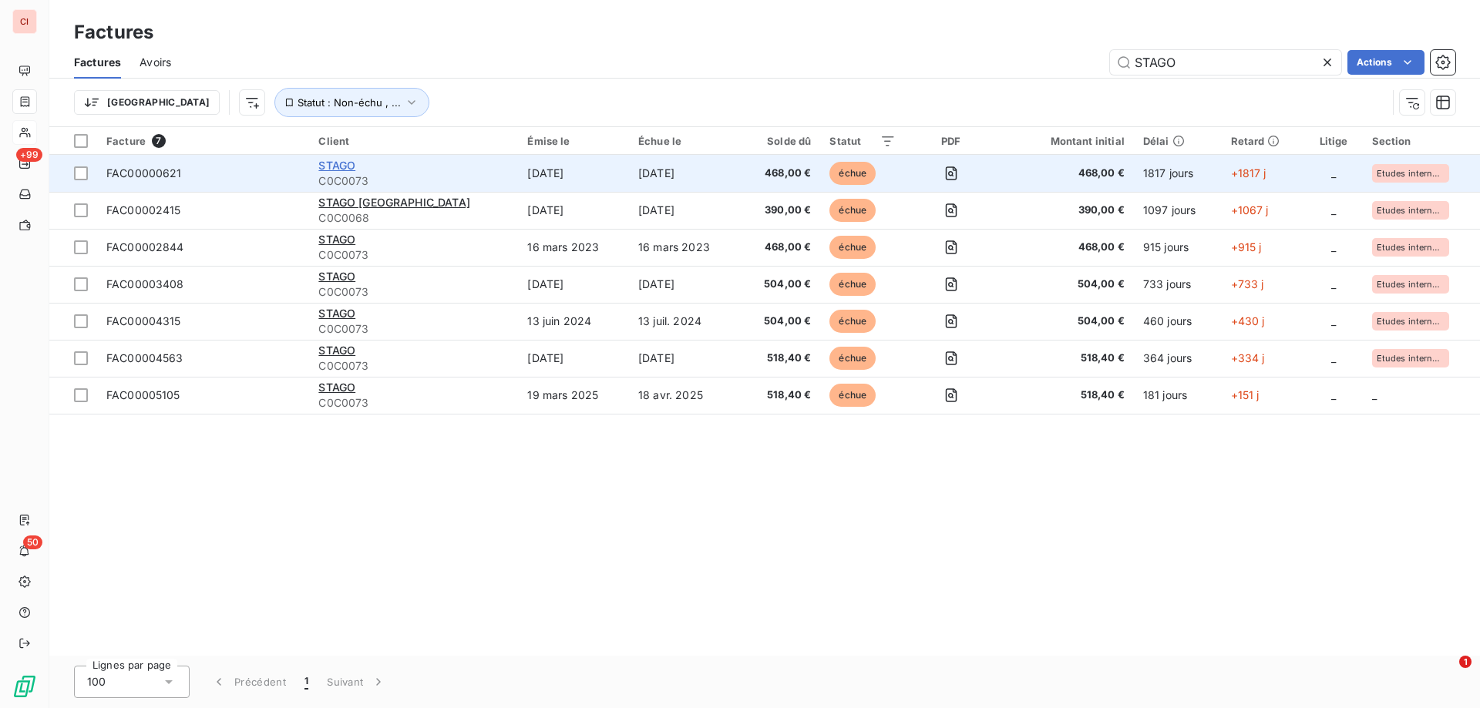
click at [351, 164] on span "STAGO" at bounding box center [336, 165] width 37 height 13
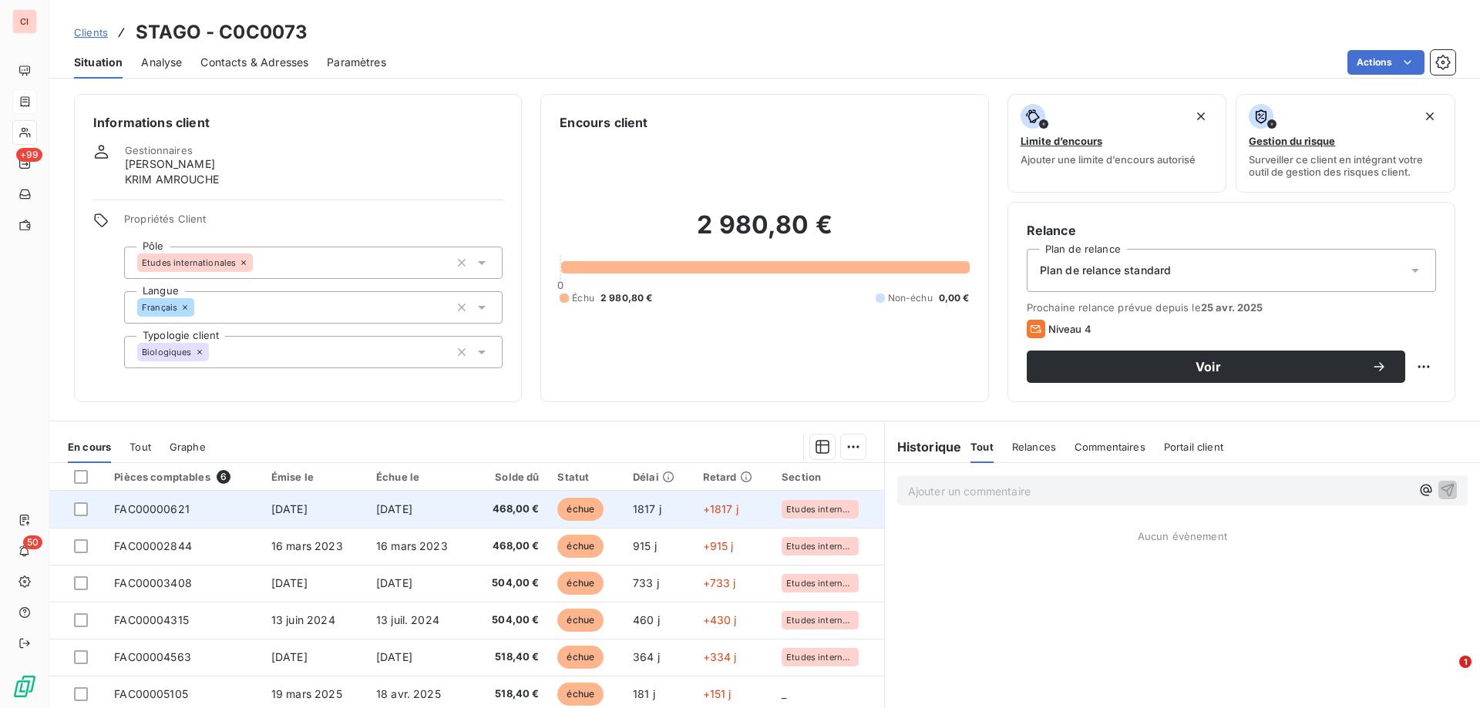
click at [412, 507] on span "[DATE]" at bounding box center [394, 509] width 36 height 13
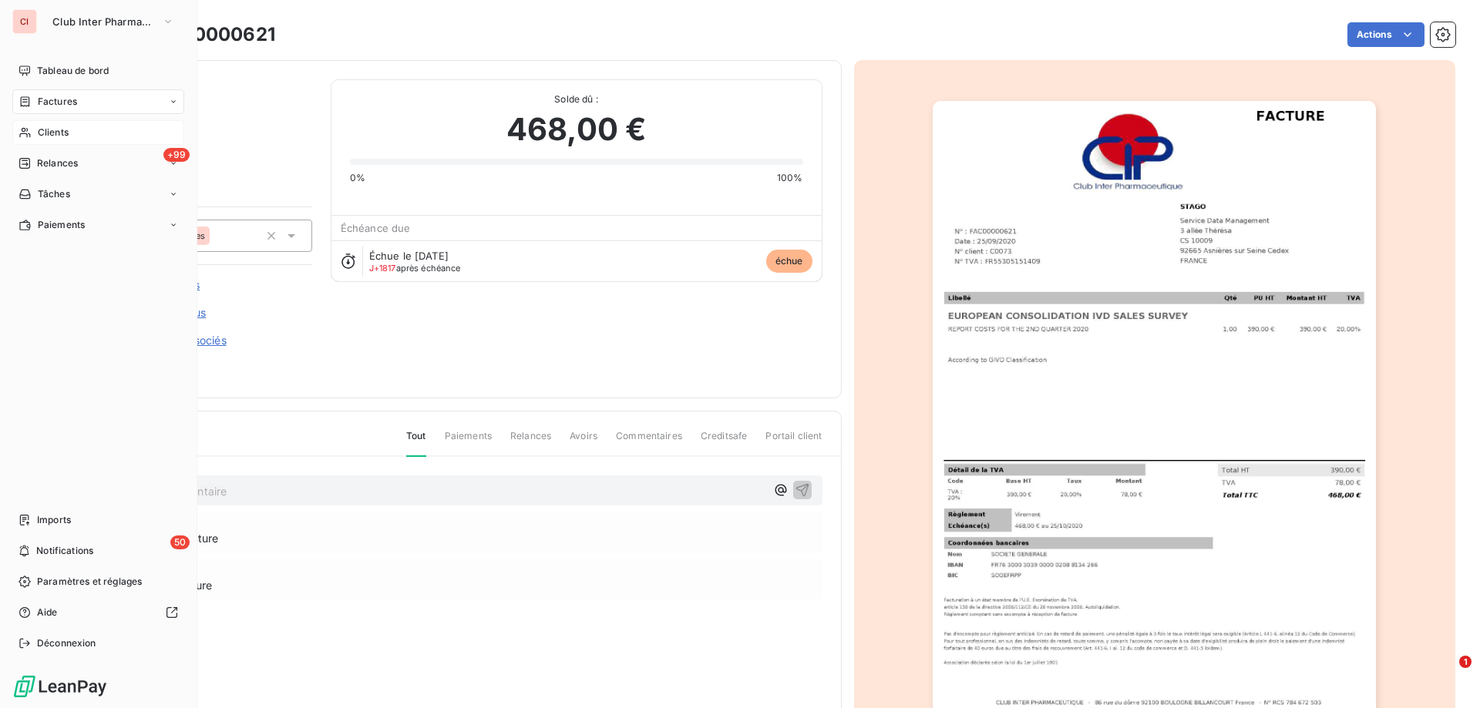
click at [49, 105] on span "Factures" at bounding box center [57, 102] width 39 height 14
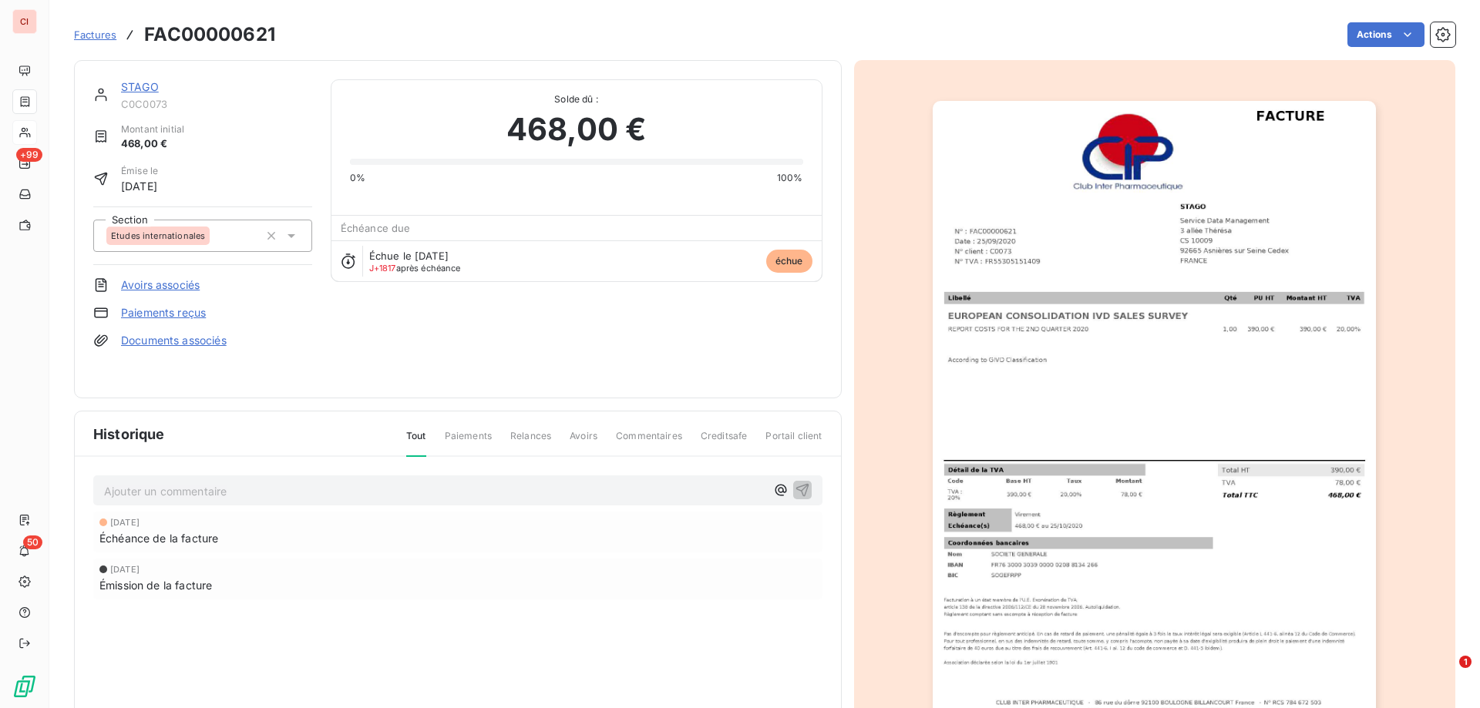
click at [105, 34] on span "Factures" at bounding box center [95, 35] width 42 height 12
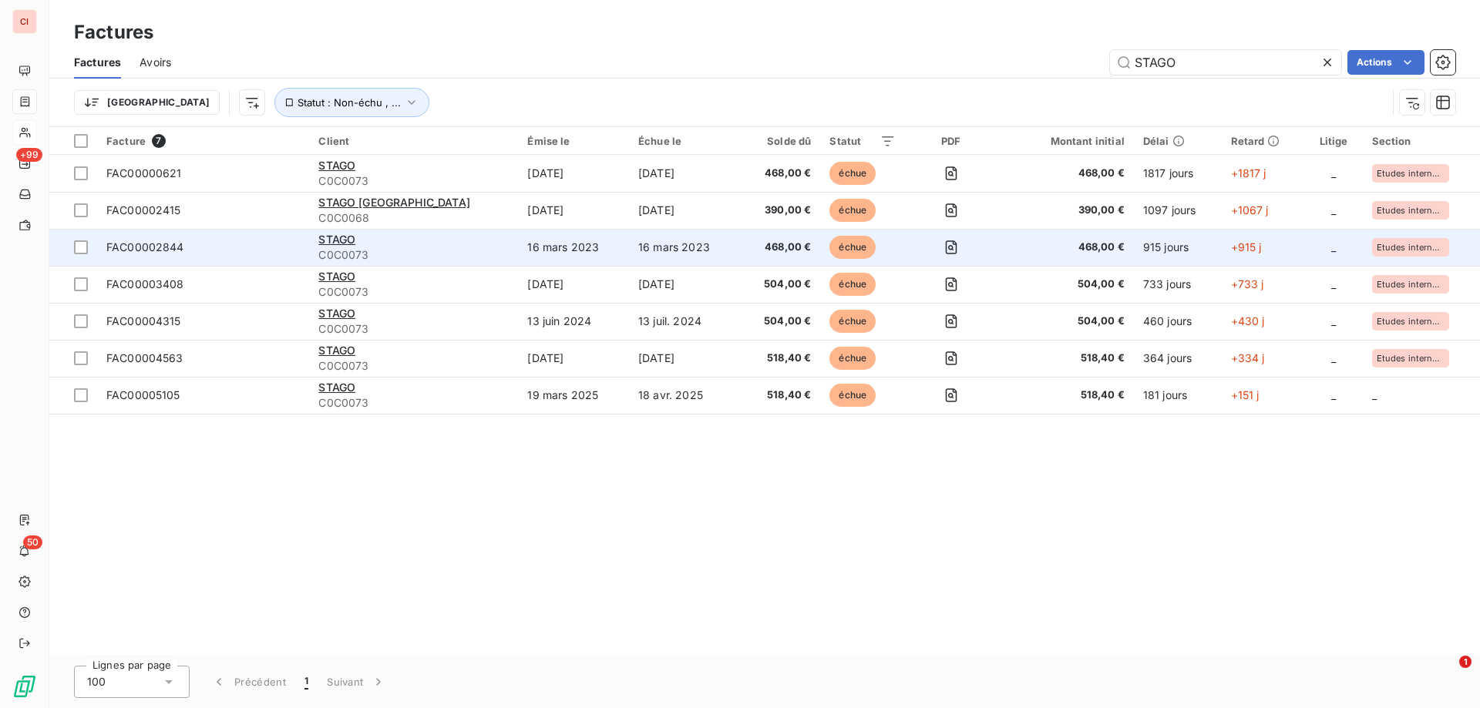
click at [349, 246] on div "STAGO" at bounding box center [413, 239] width 190 height 15
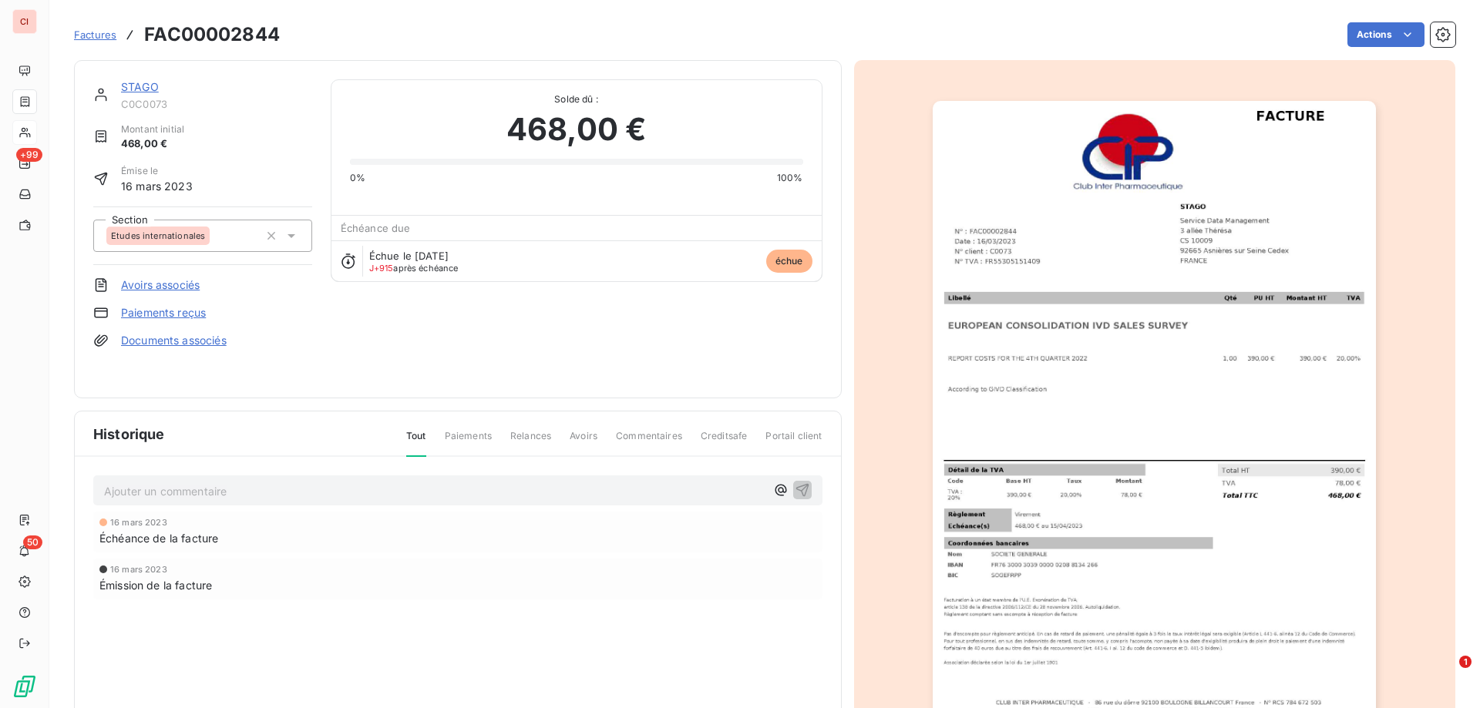
click at [143, 87] on link "STAGO" at bounding box center [140, 86] width 38 height 13
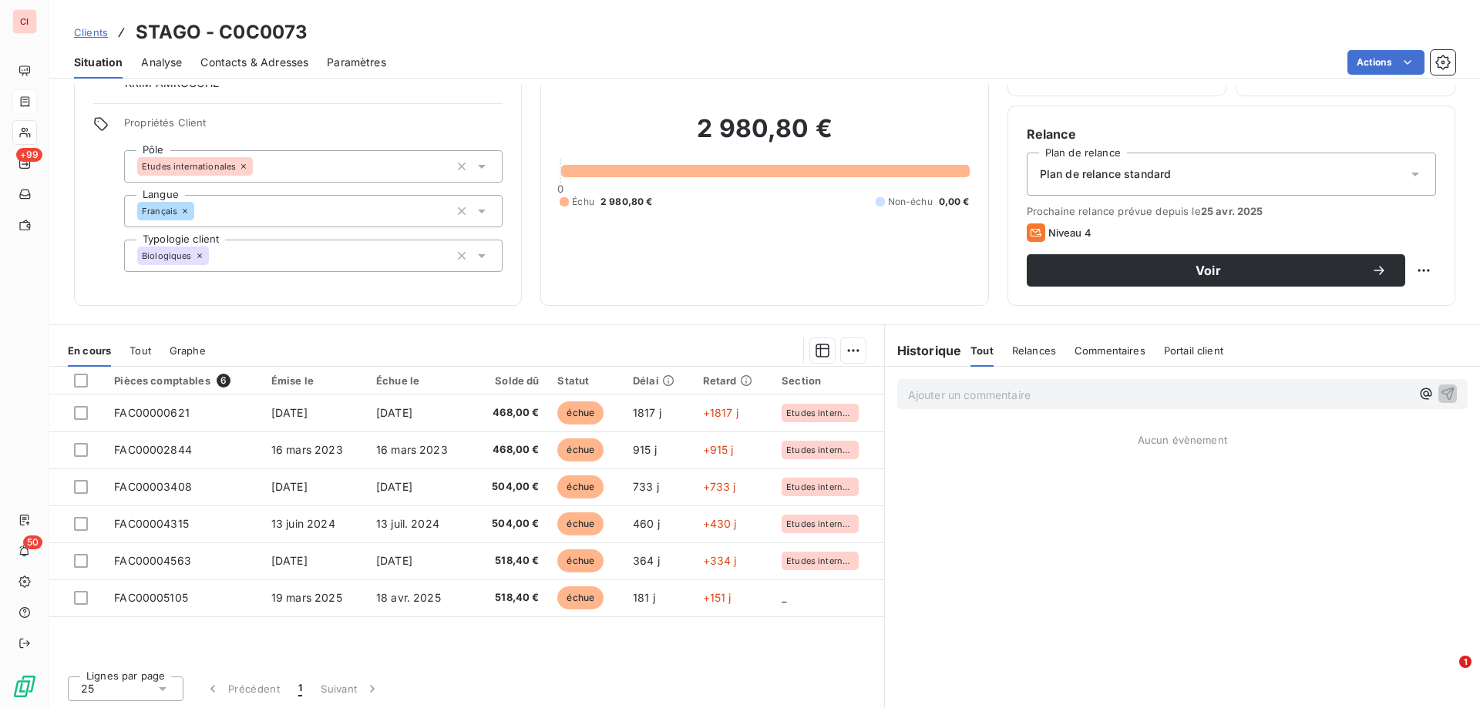
scroll to position [98, 0]
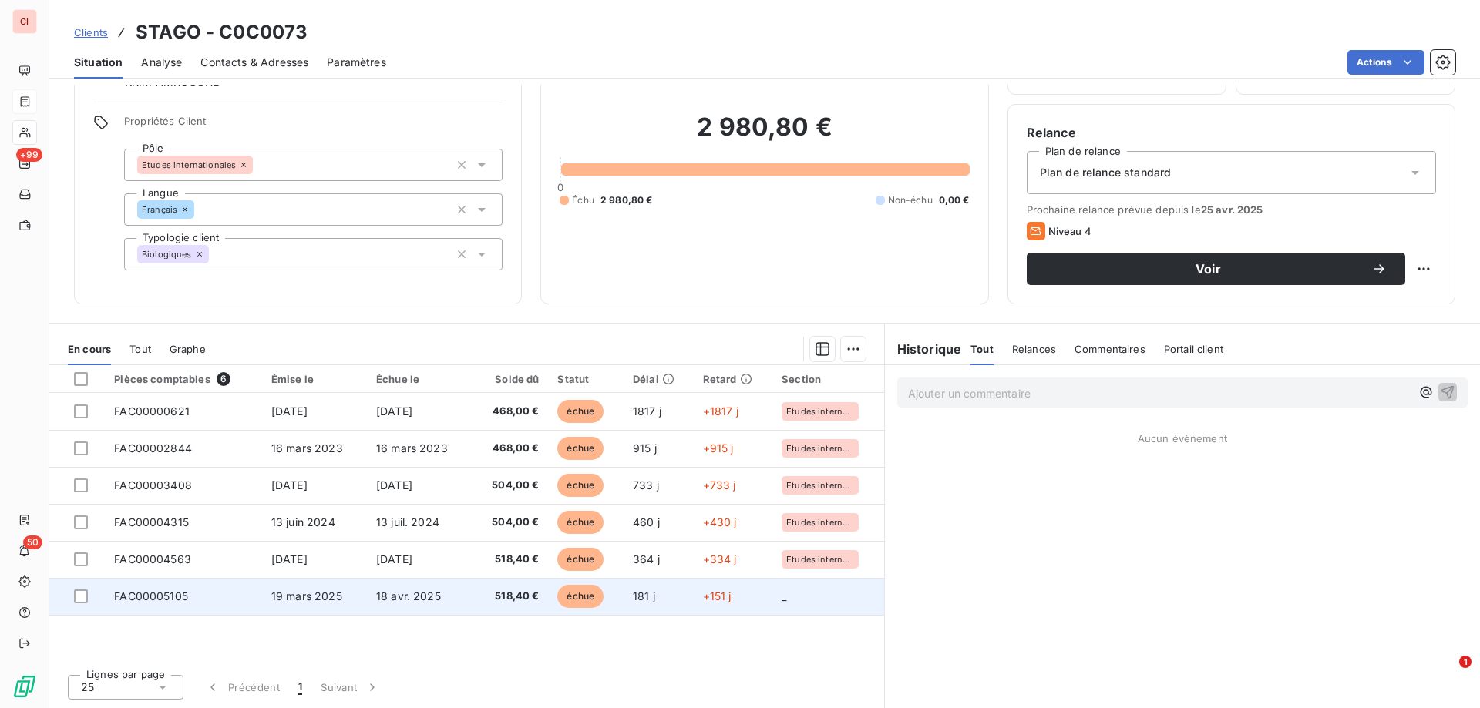
click at [516, 594] on span "518,40 €" at bounding box center [510, 596] width 58 height 15
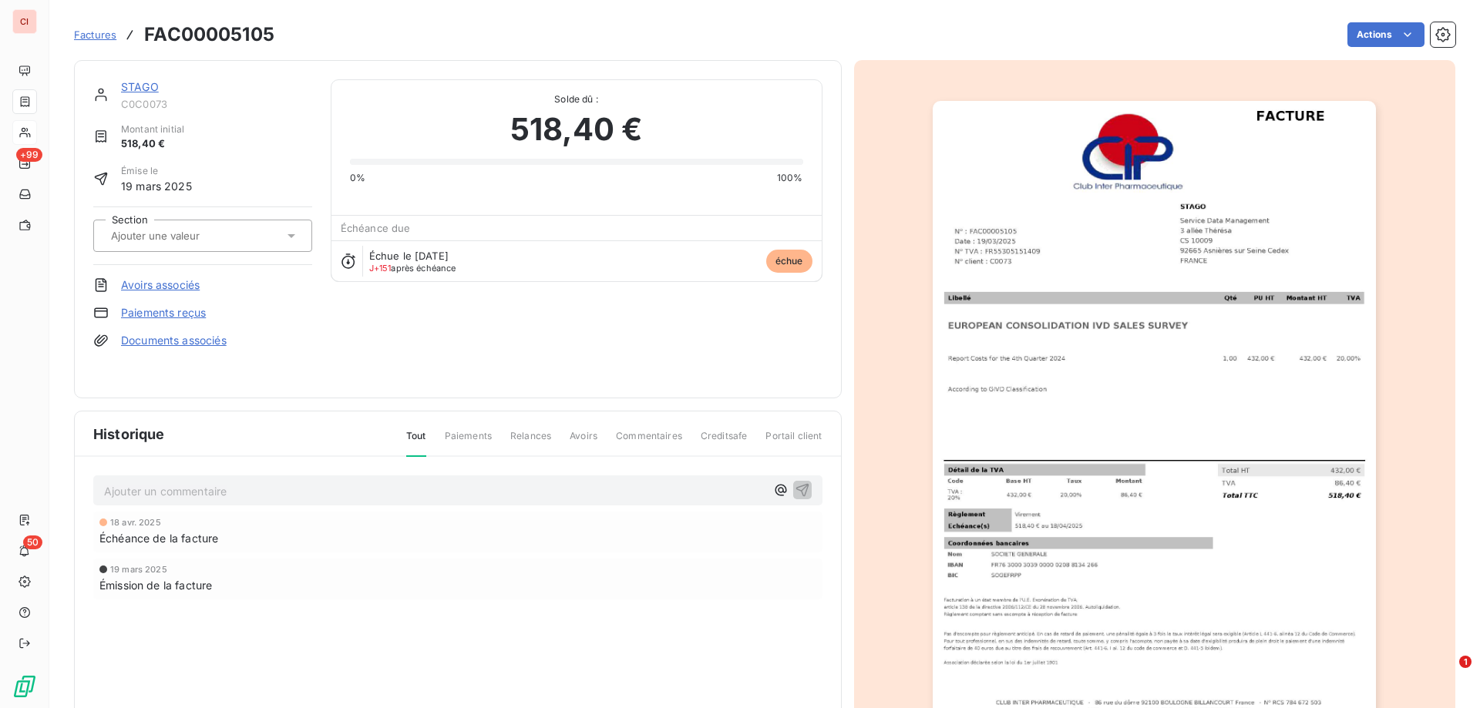
click at [288, 236] on icon at bounding box center [292, 236] width 8 height 4
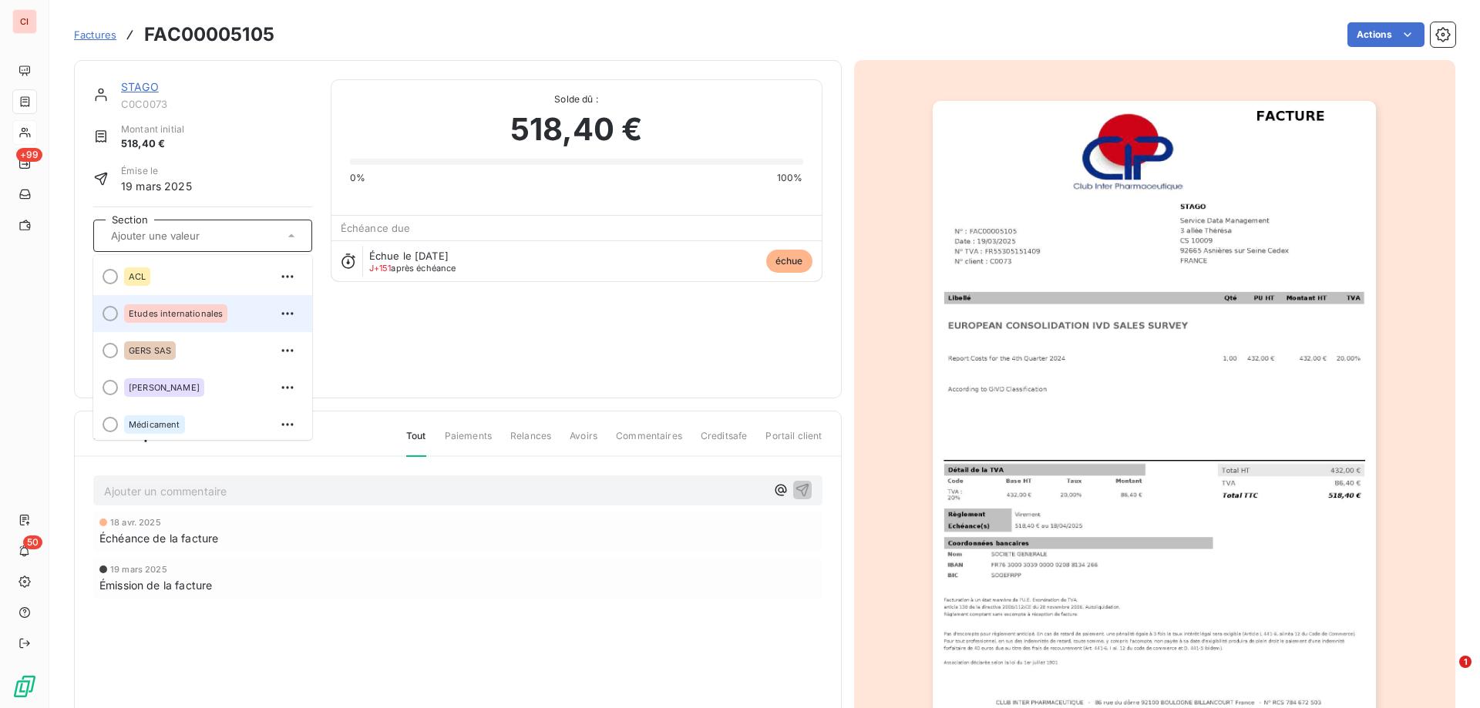
click at [233, 308] on div "Etudes internationales" at bounding box center [212, 313] width 176 height 25
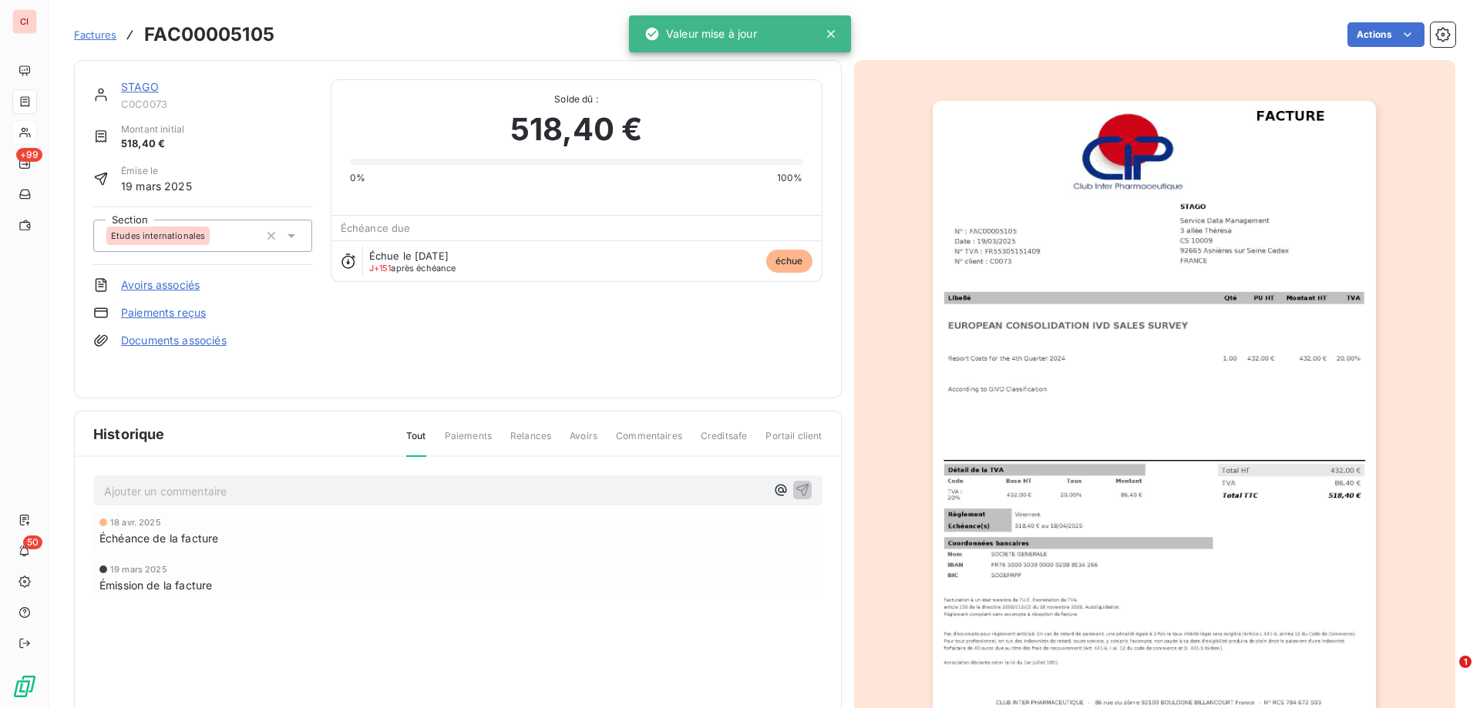
click at [143, 84] on link "STAGO" at bounding box center [140, 86] width 38 height 13
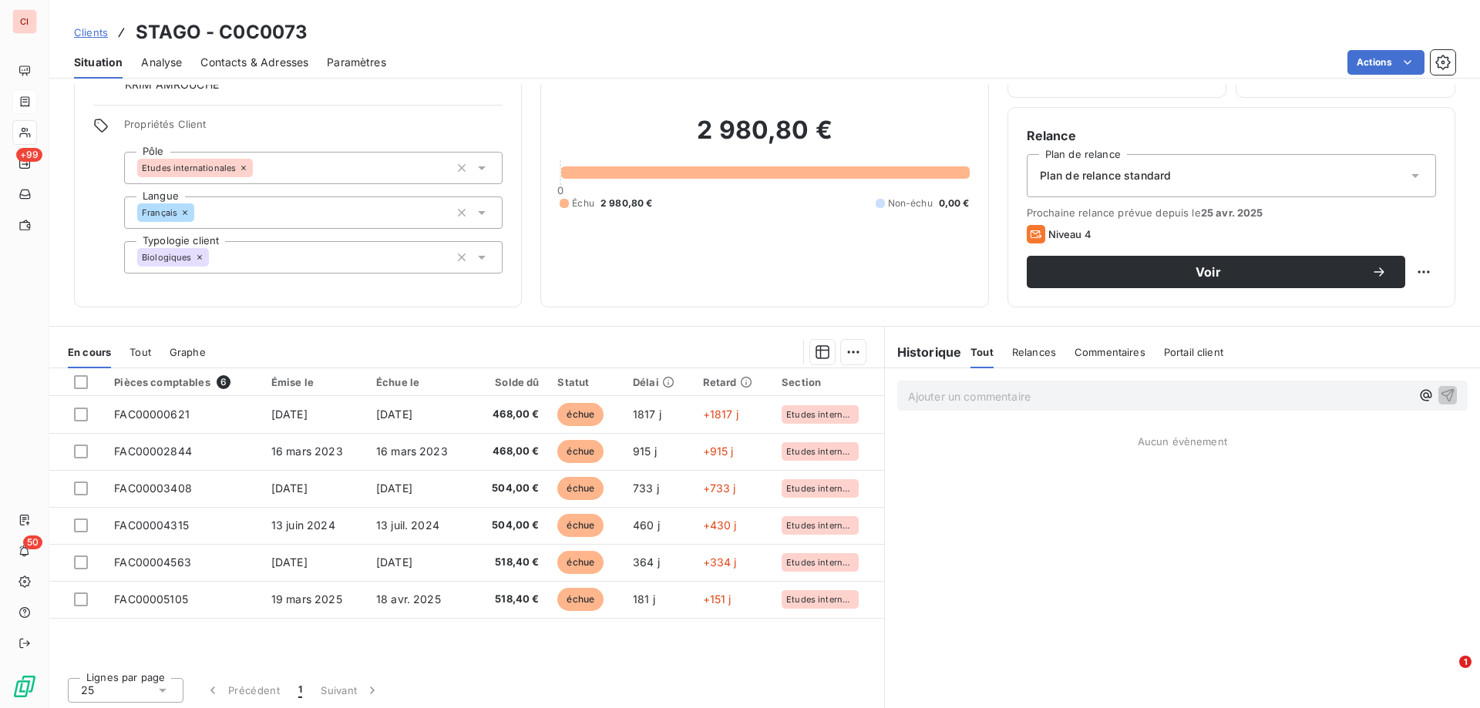
scroll to position [98, 0]
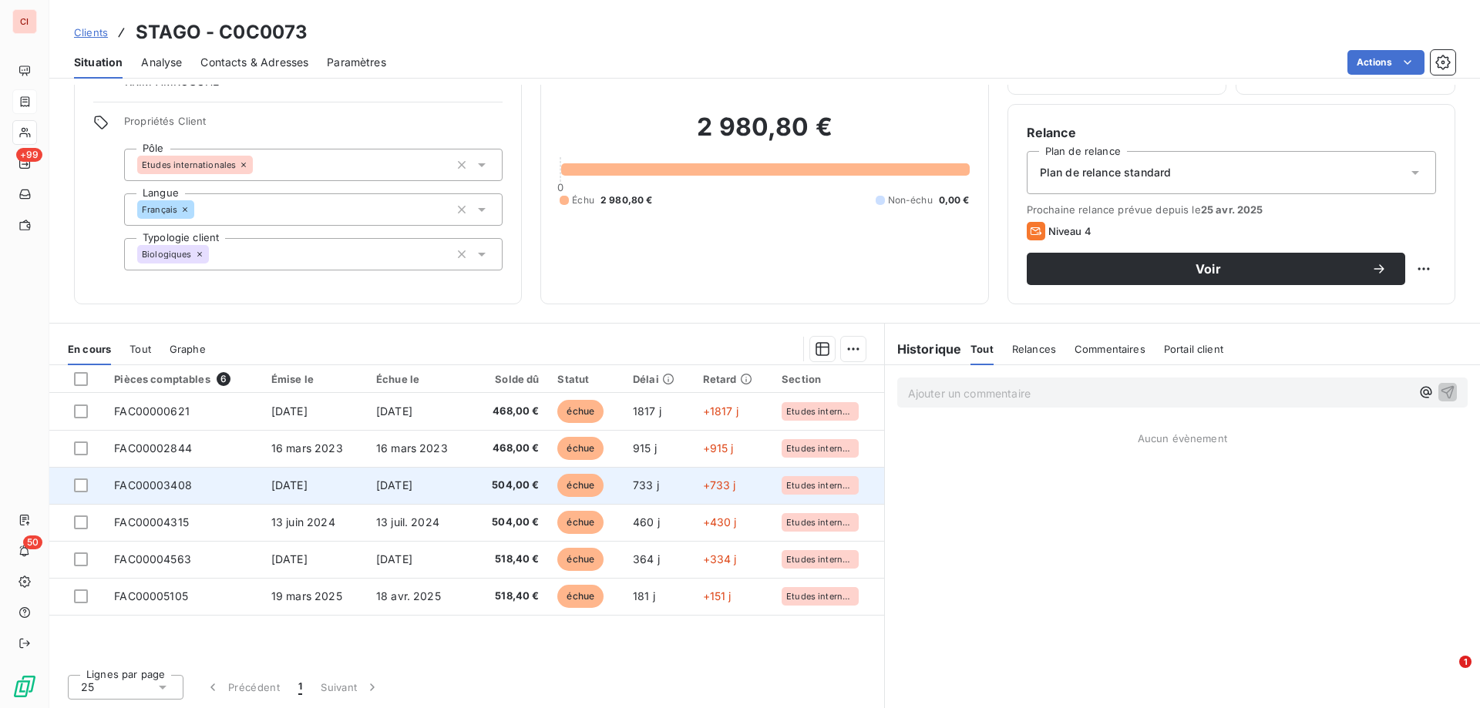
click at [595, 488] on span "échue" at bounding box center [580, 485] width 46 height 23
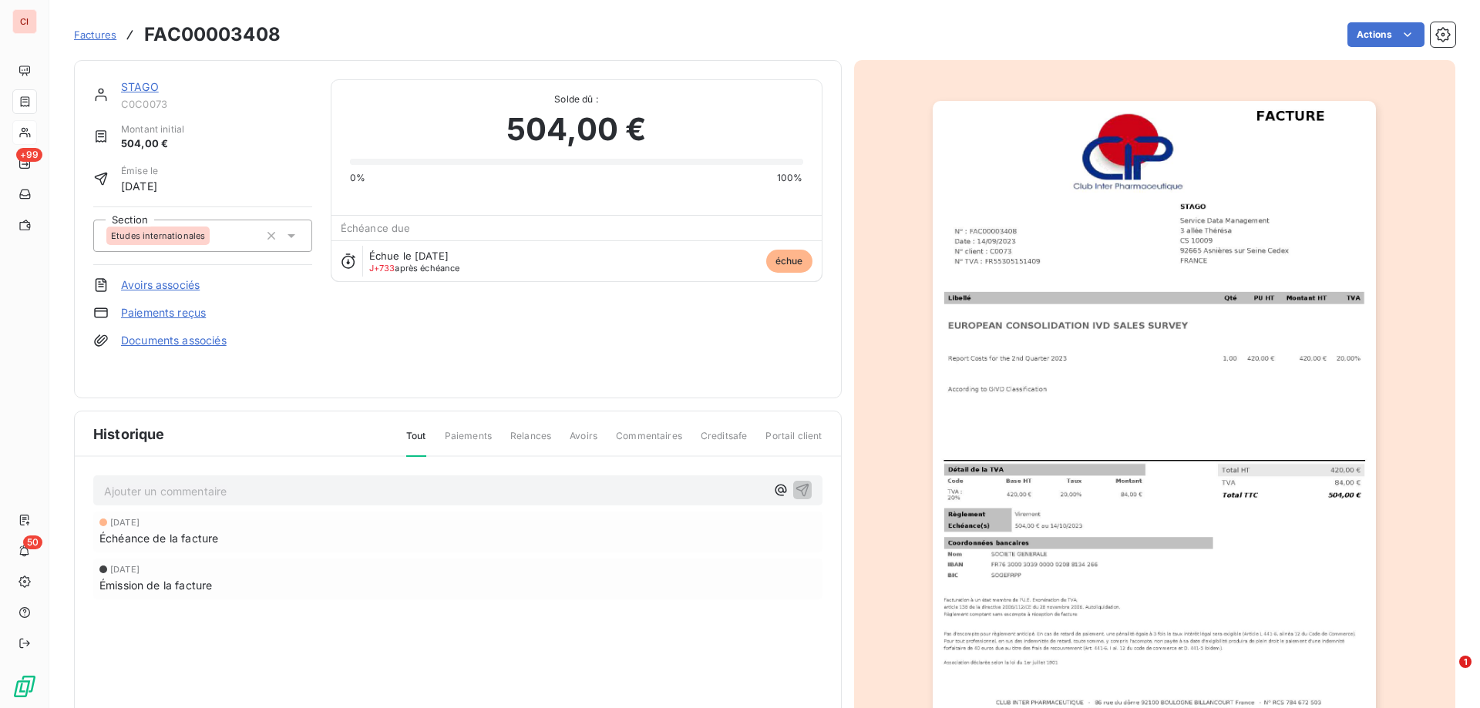
click at [987, 155] on html "CI +99 50 Factures FAC00003408 Actions STAGO C0C0073 Montant initial 504,00 € É…" at bounding box center [740, 354] width 1480 height 708
